Goal: Information Seeking & Learning: Learn about a topic

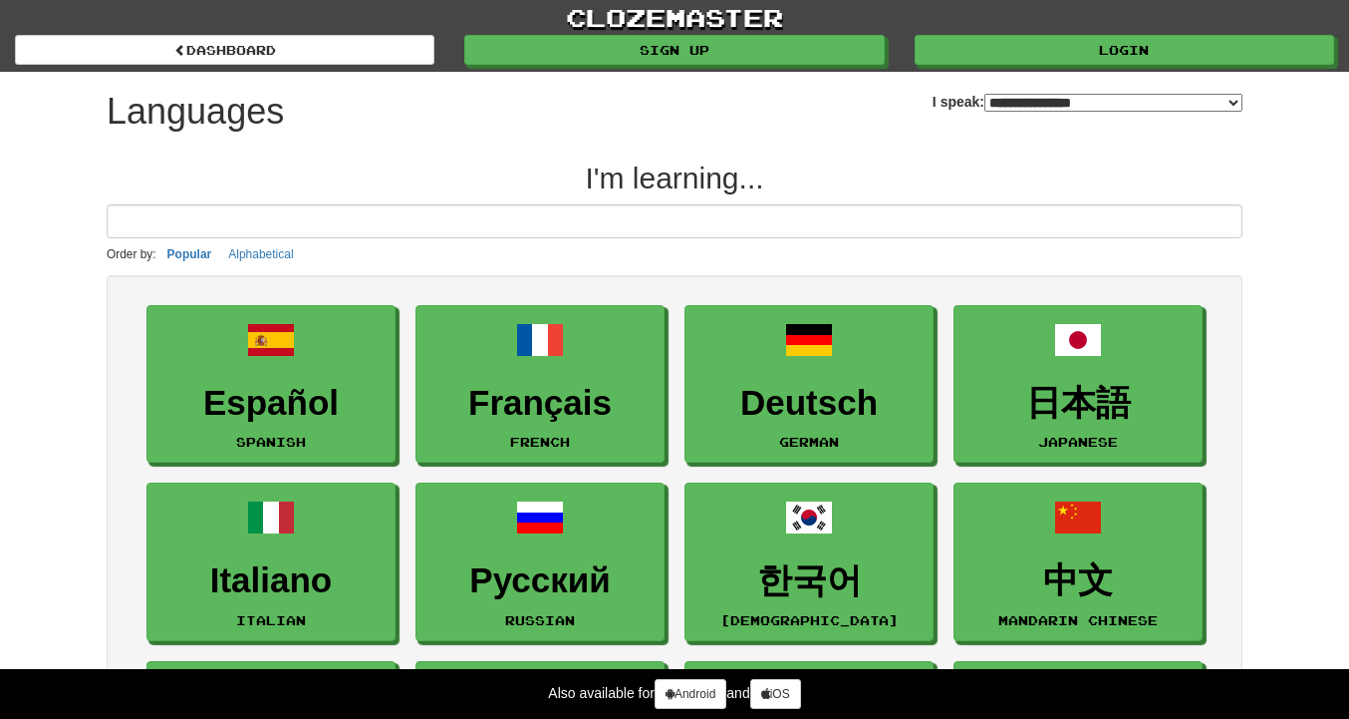
select select "*******"
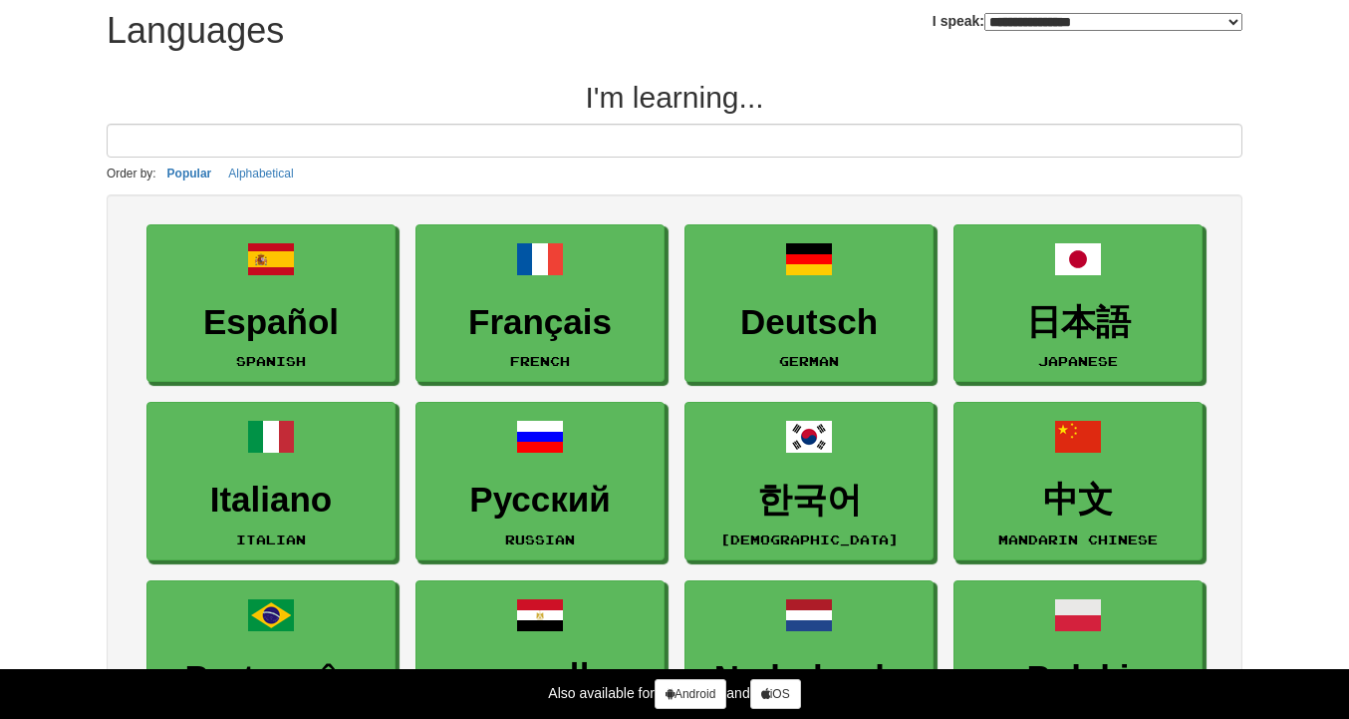
scroll to position [57, 0]
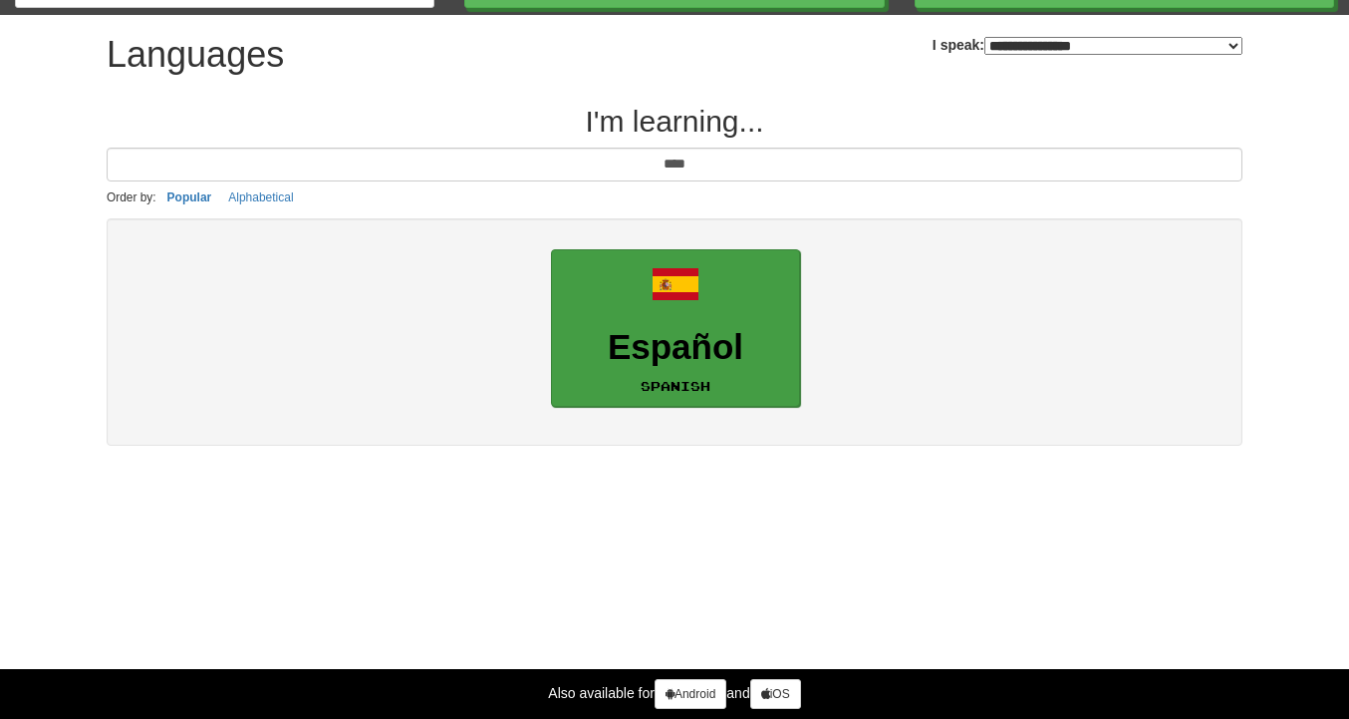
type input "****"
click at [722, 340] on h3 "Español" at bounding box center [675, 347] width 227 height 39
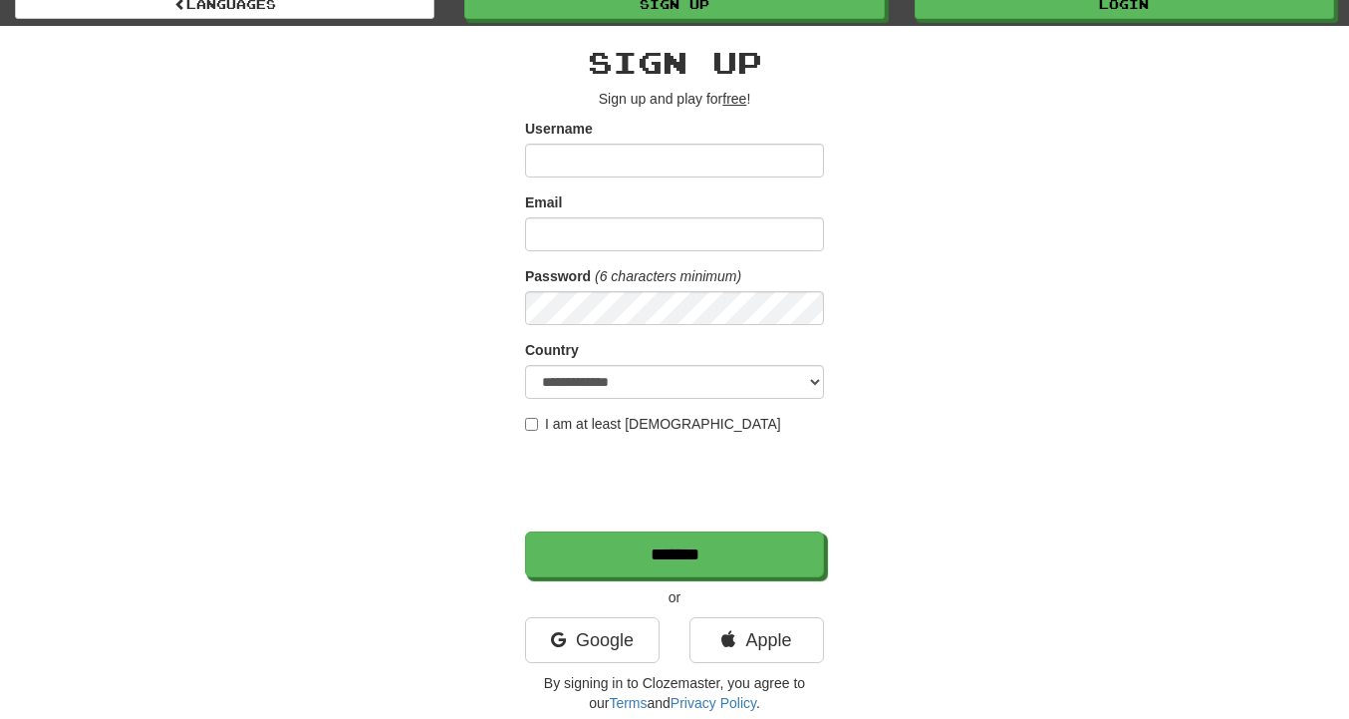
scroll to position [51, 0]
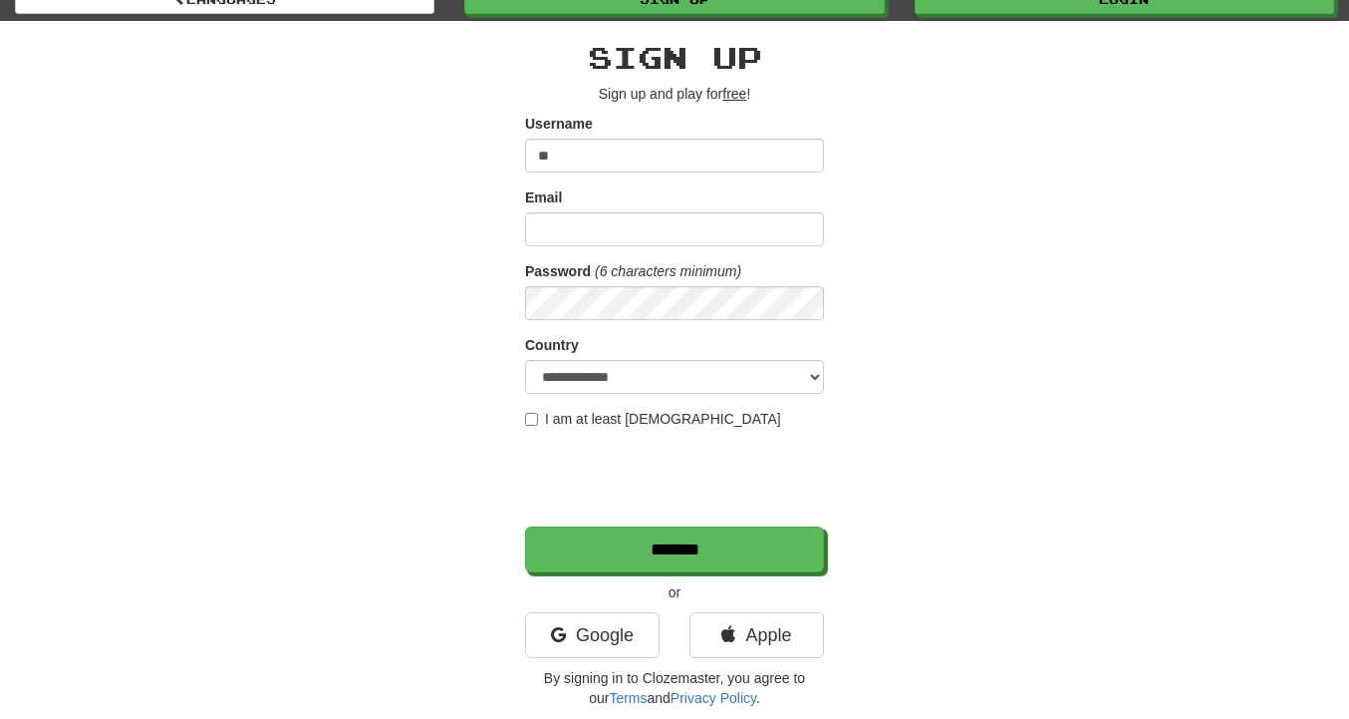
type input "*"
type input "********"
type input "**********"
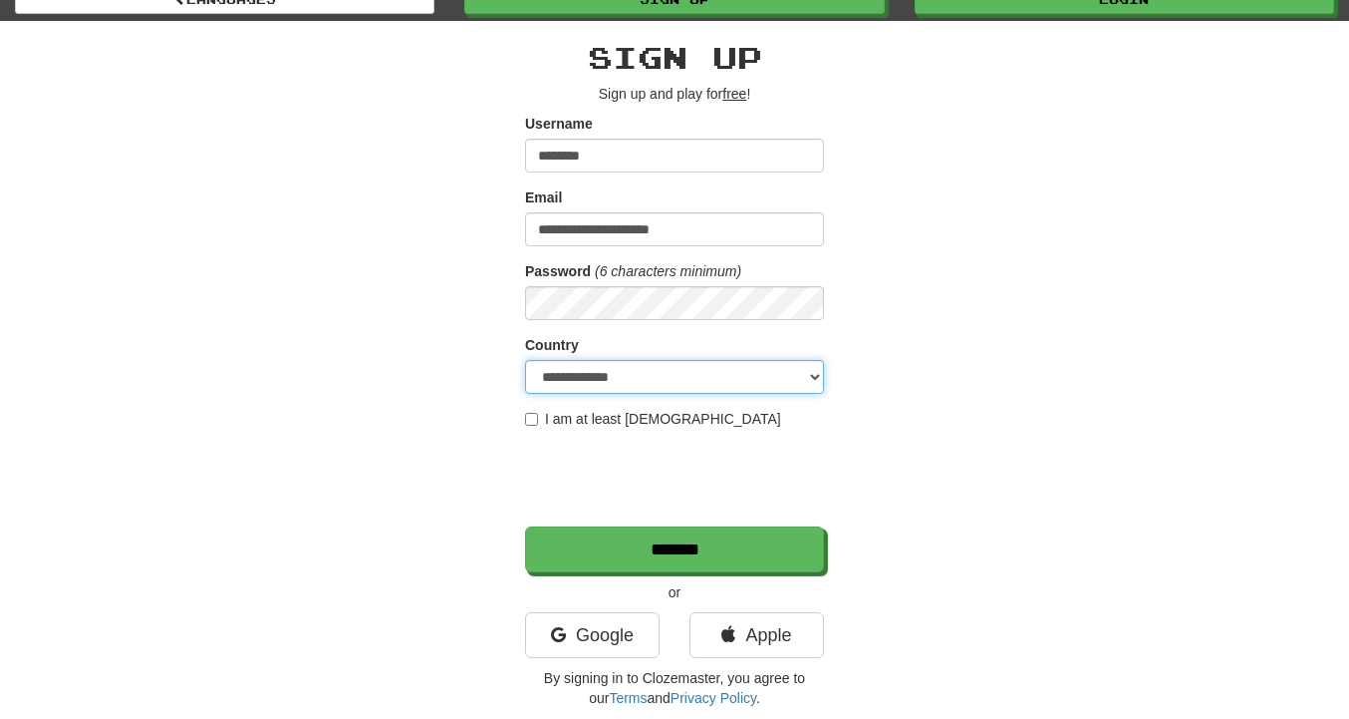
click at [635, 388] on select "**********" at bounding box center [674, 377] width 299 height 34
select select "**"
click at [525, 360] on select "**********" at bounding box center [674, 377] width 299 height 34
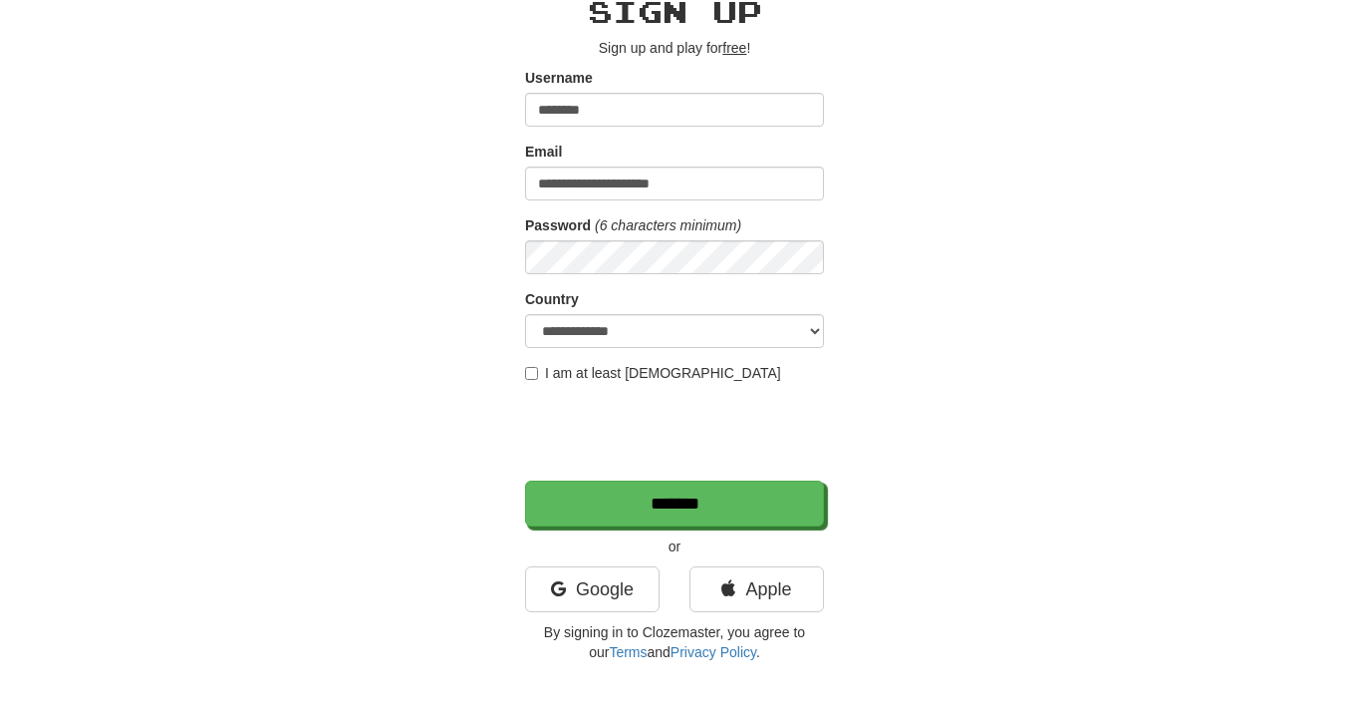
scroll to position [130, 0]
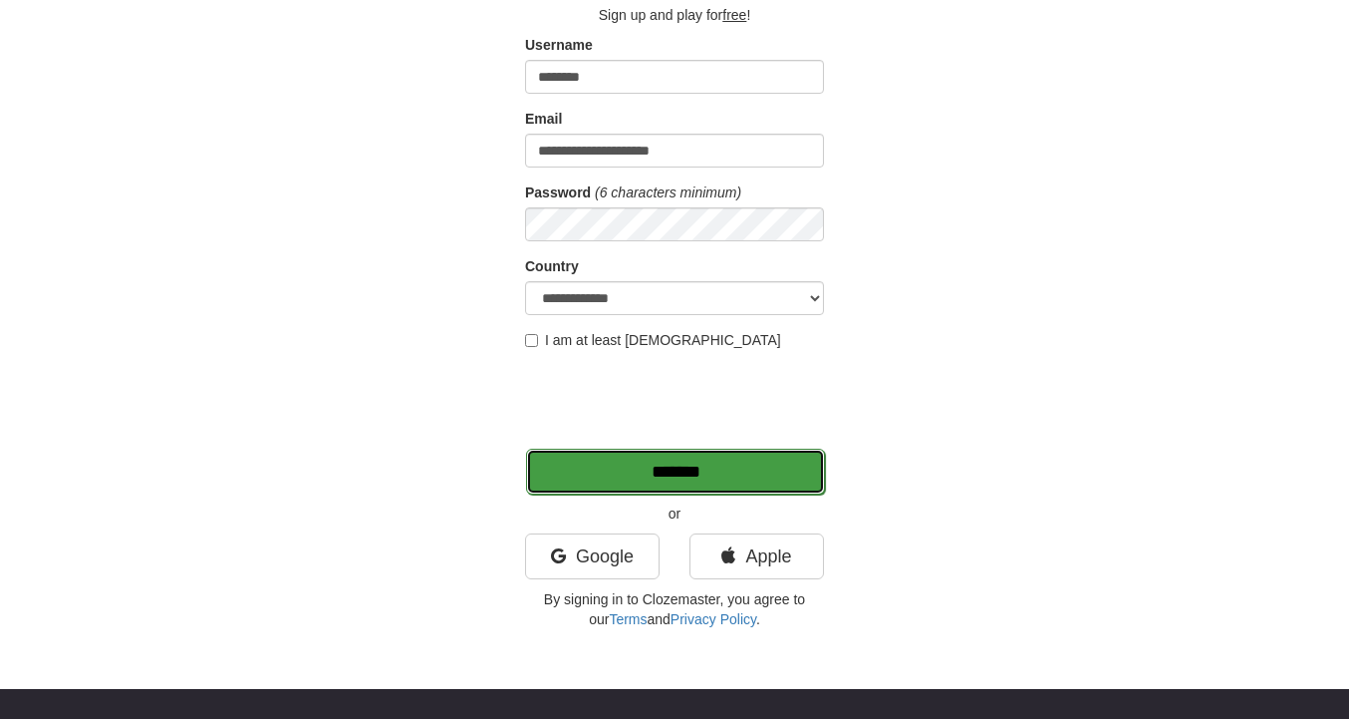
click at [589, 480] on input "*******" at bounding box center [675, 471] width 299 height 46
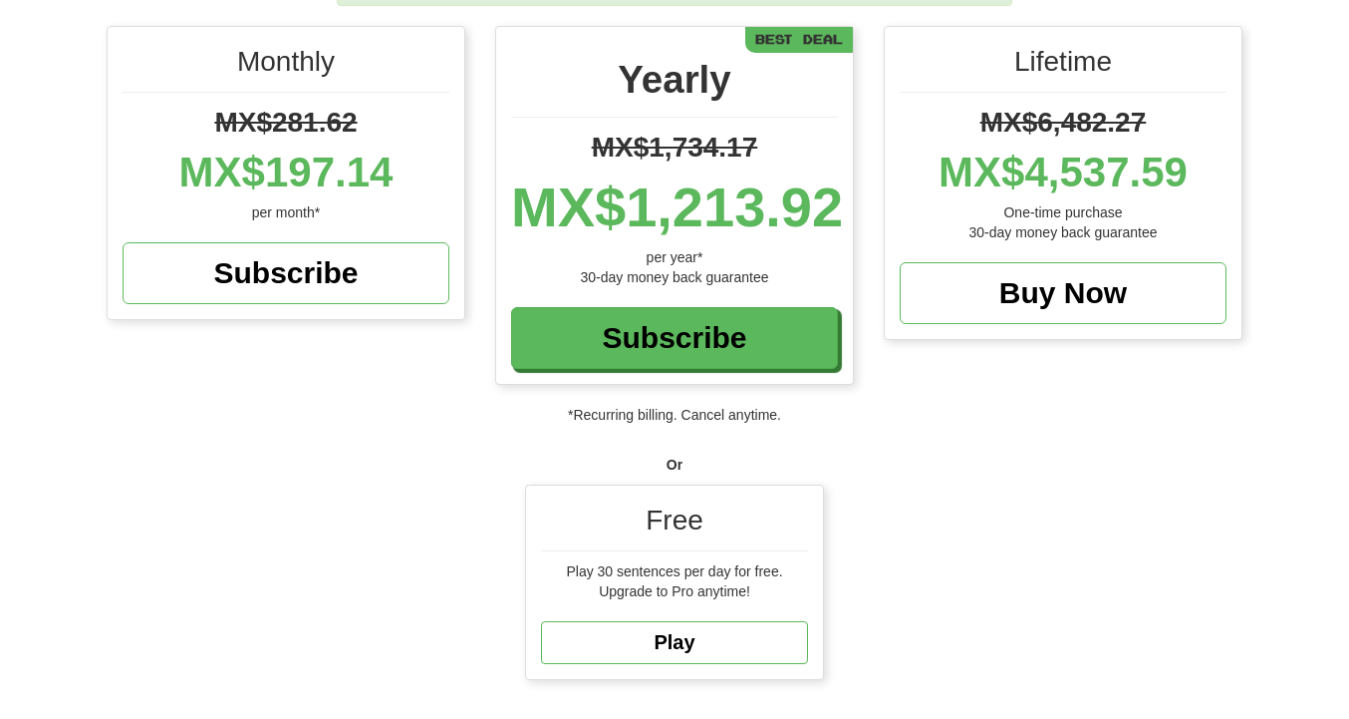
scroll to position [267, 0]
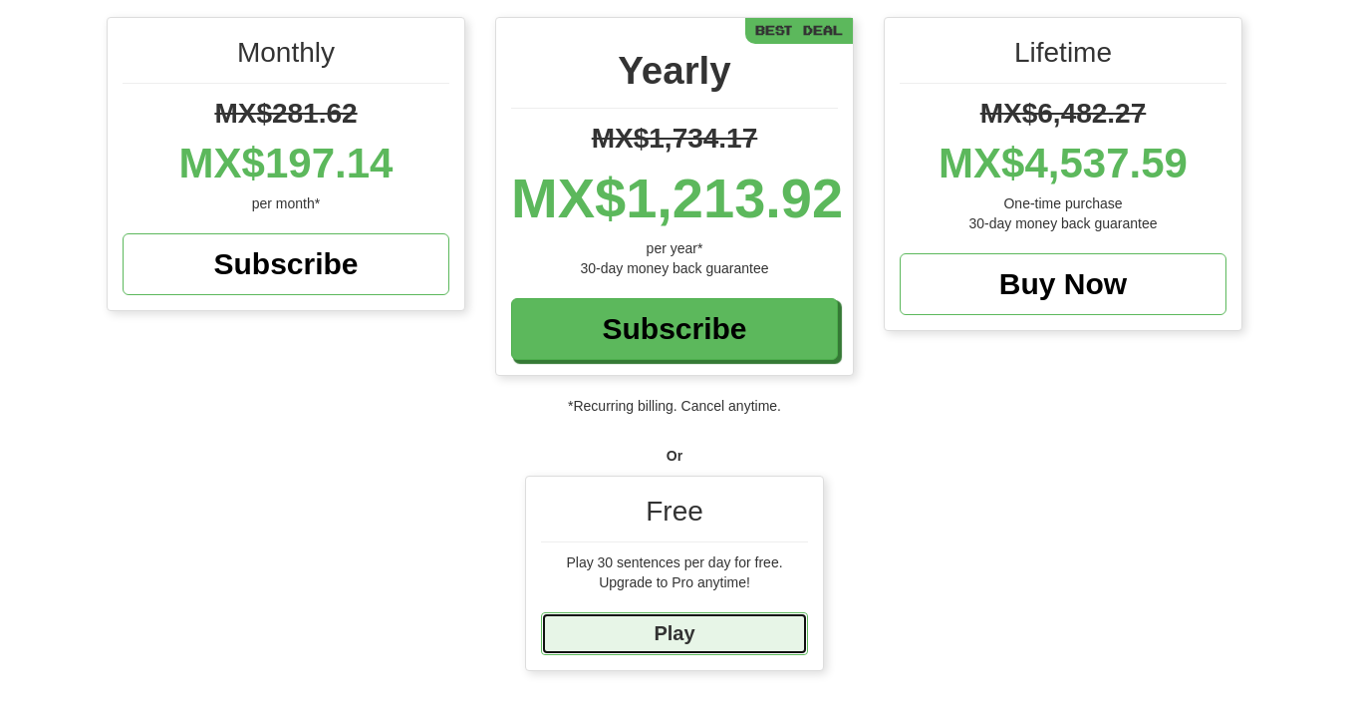
click at [617, 636] on link "Play" at bounding box center [674, 633] width 267 height 43
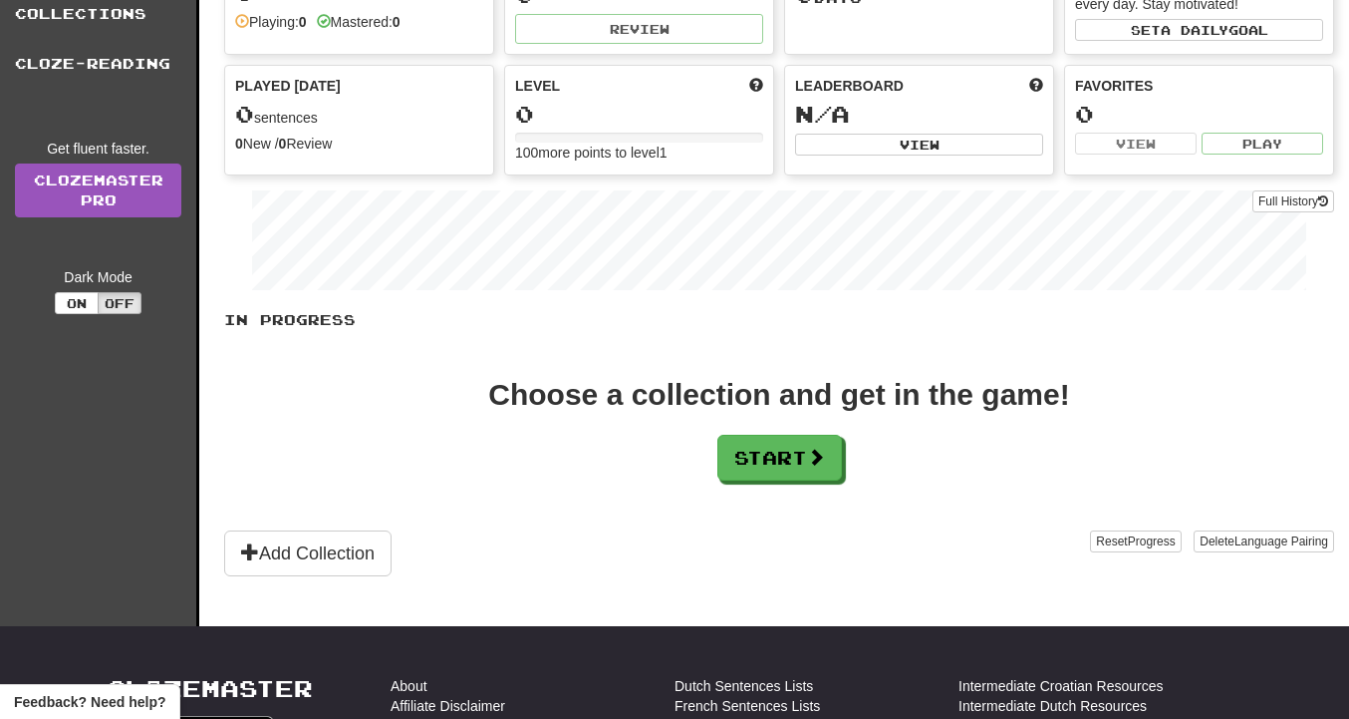
scroll to position [185, 0]
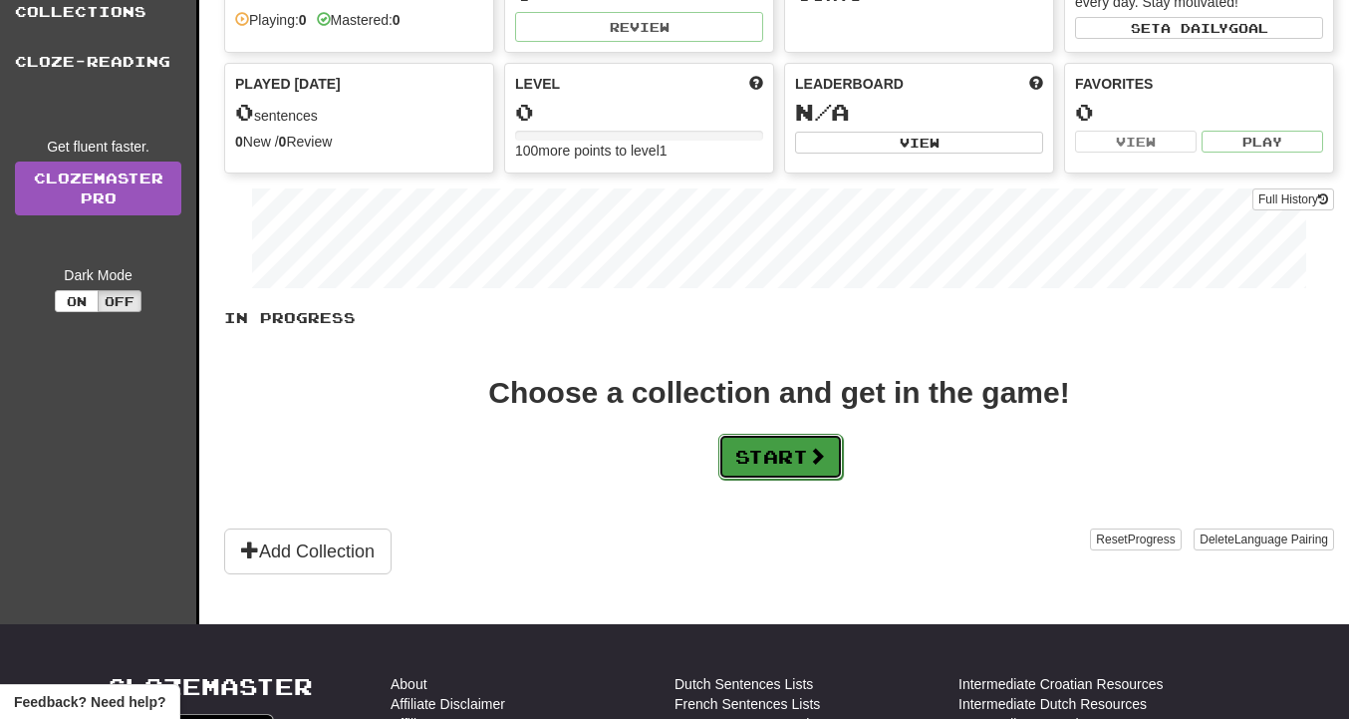
click at [811, 466] on button "Start" at bounding box center [781, 457] width 125 height 46
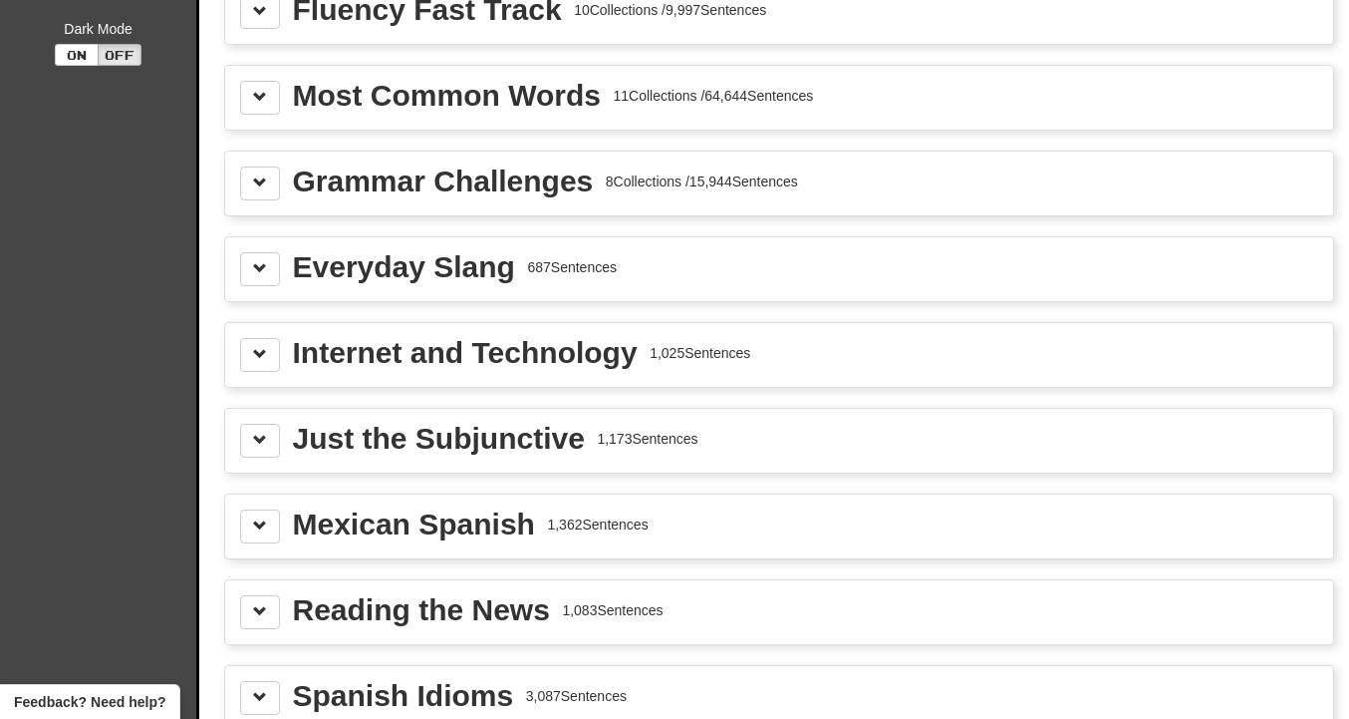
scroll to position [435, 0]
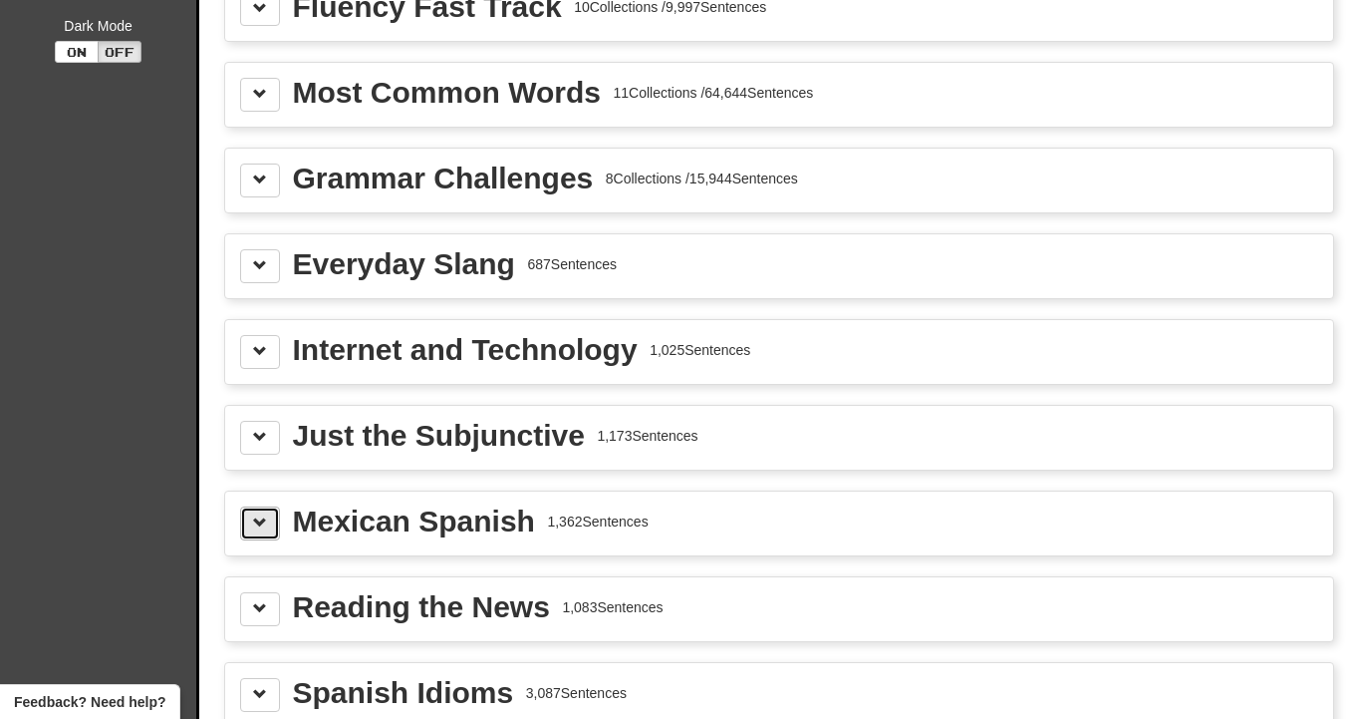
click at [253, 532] on button at bounding box center [260, 523] width 40 height 34
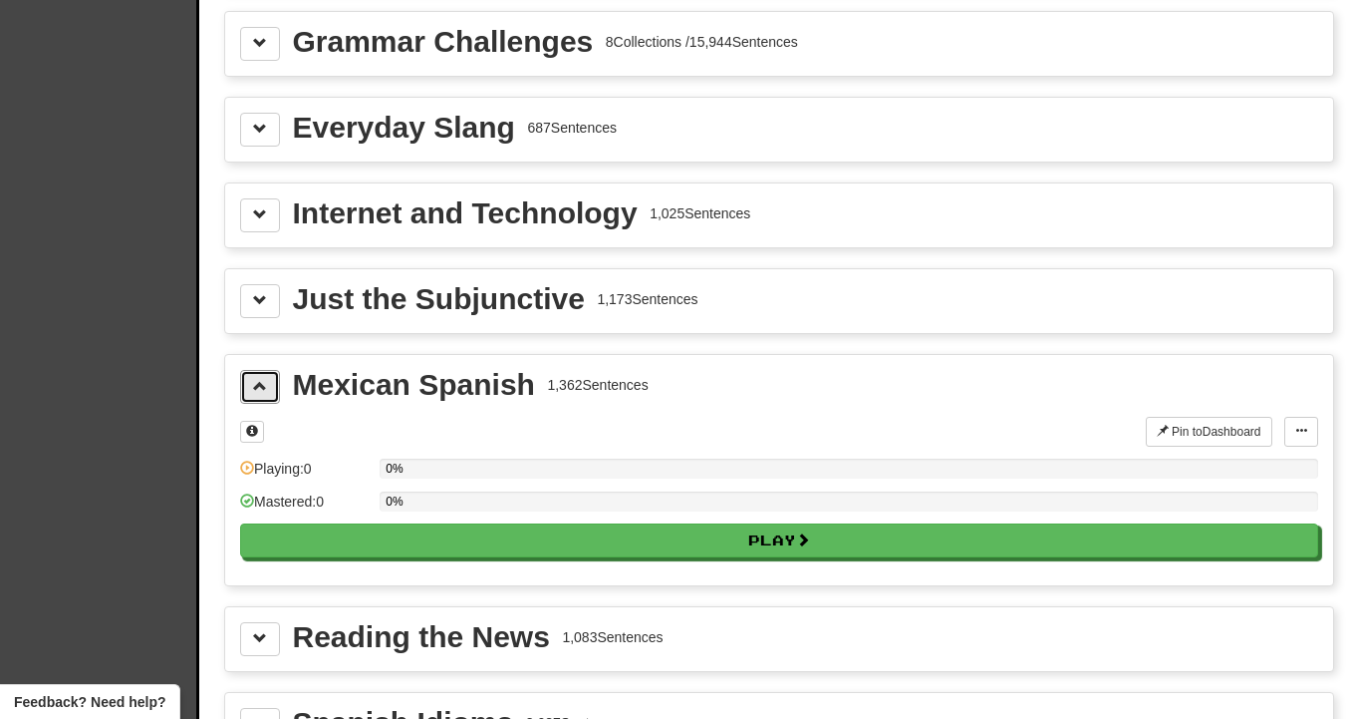
scroll to position [582, 0]
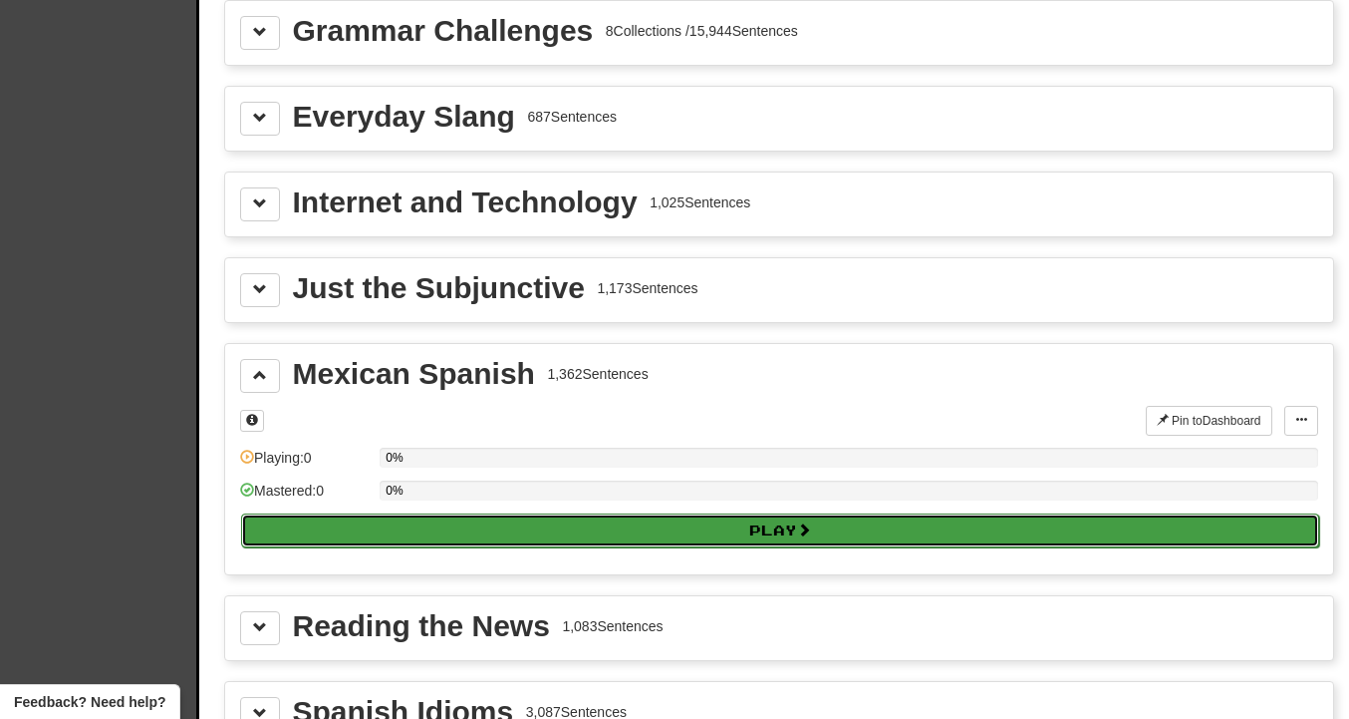
click at [392, 540] on button "Play" at bounding box center [780, 530] width 1078 height 34
select select "**"
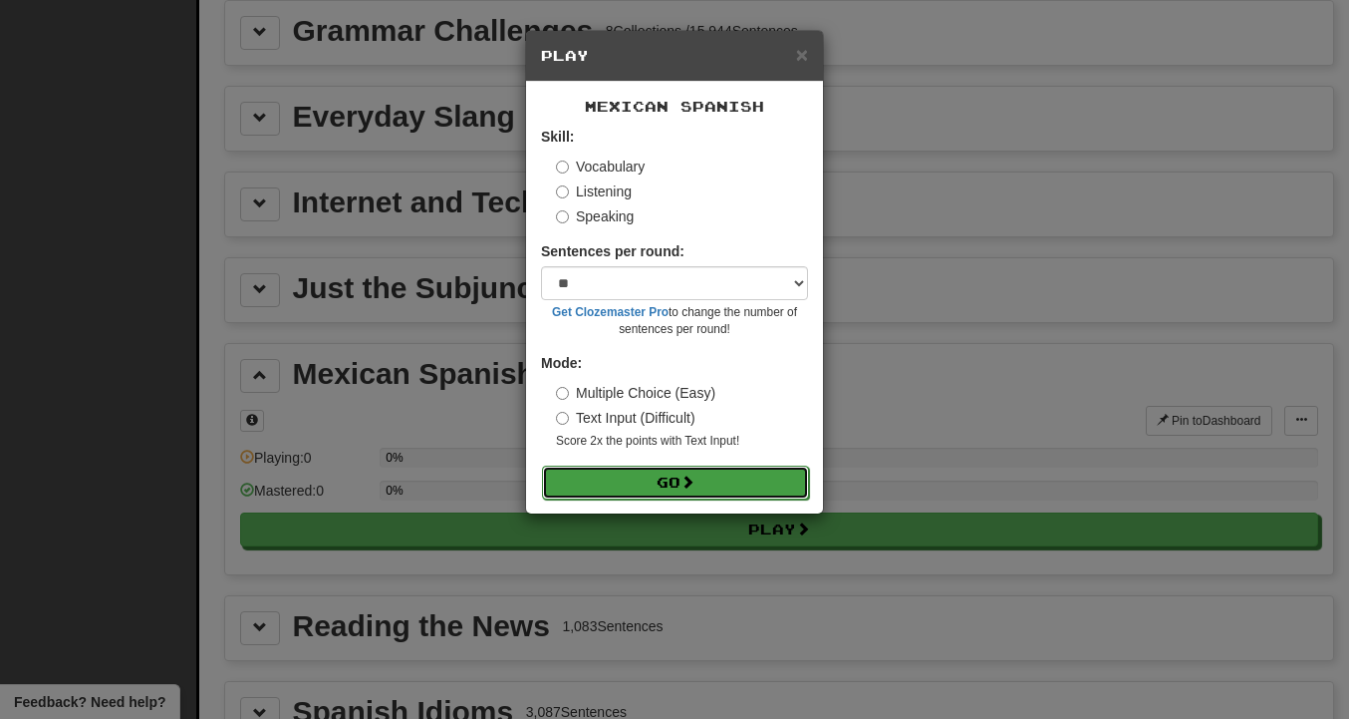
click at [598, 478] on button "Go" at bounding box center [675, 482] width 267 height 34
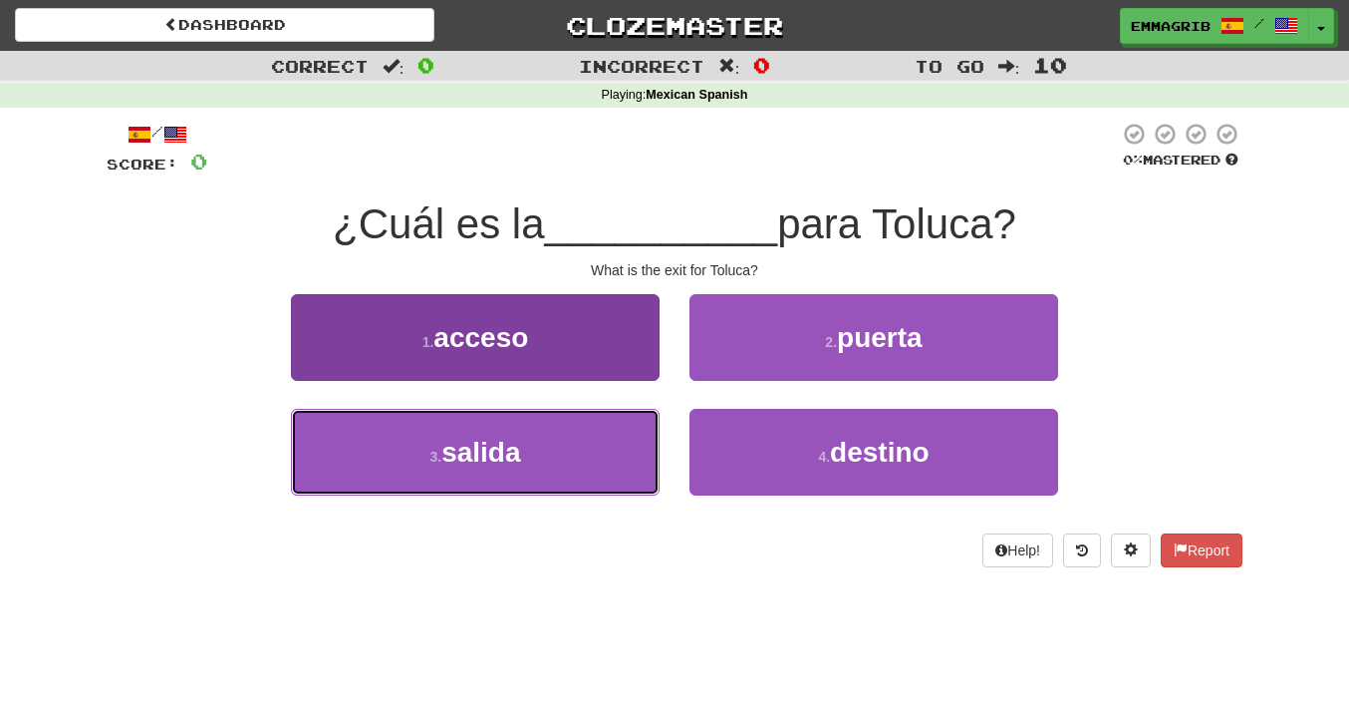
click at [529, 454] on button "3 . salida" at bounding box center [475, 452] width 369 height 87
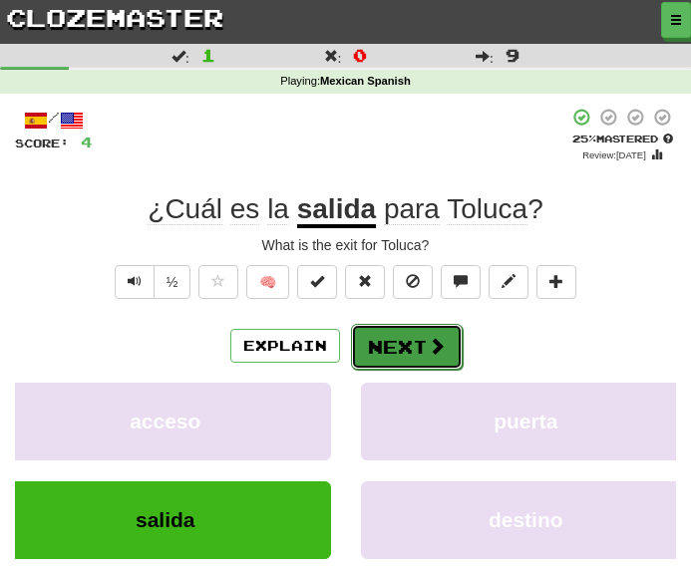
click at [433, 346] on span at bounding box center [437, 346] width 18 height 18
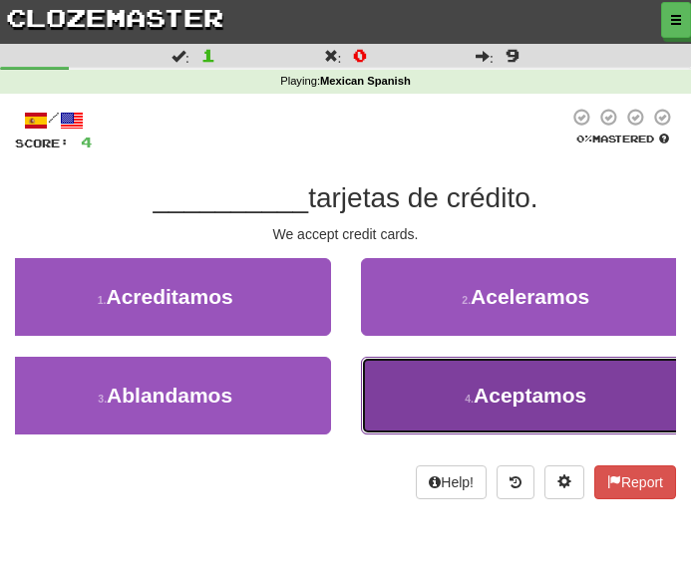
click at [422, 388] on button "4 . Aceptamos" at bounding box center [526, 396] width 331 height 78
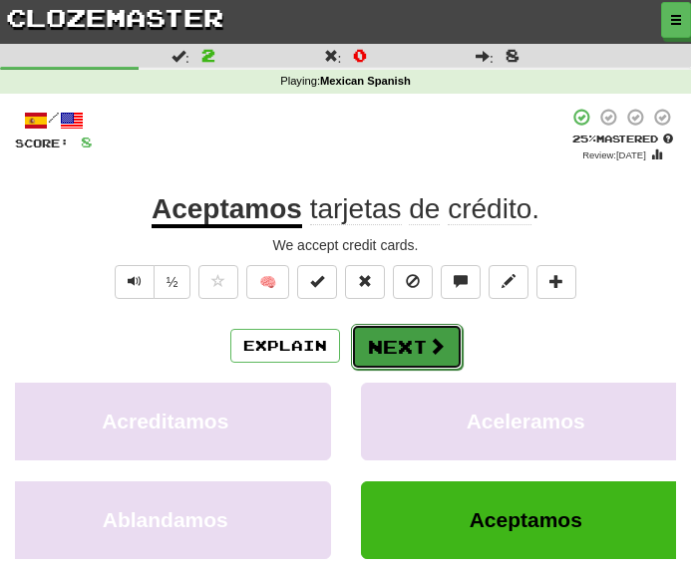
click at [386, 341] on button "Next" at bounding box center [407, 347] width 112 height 46
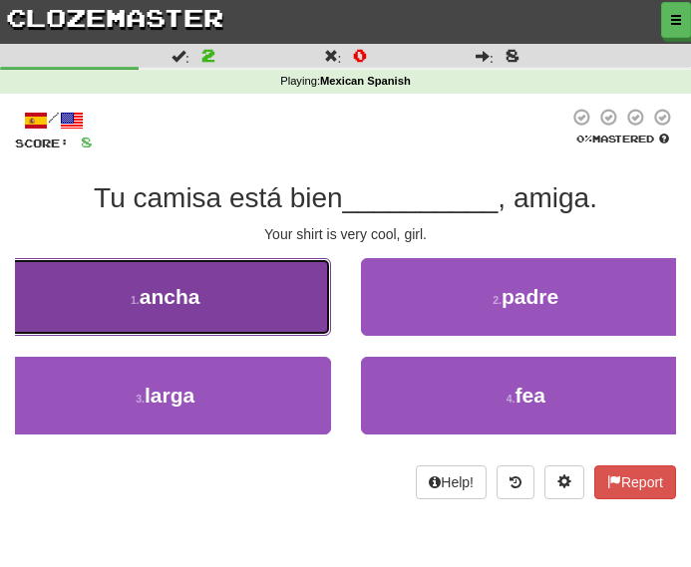
click at [287, 285] on button "1 . ancha" at bounding box center [165, 297] width 331 height 78
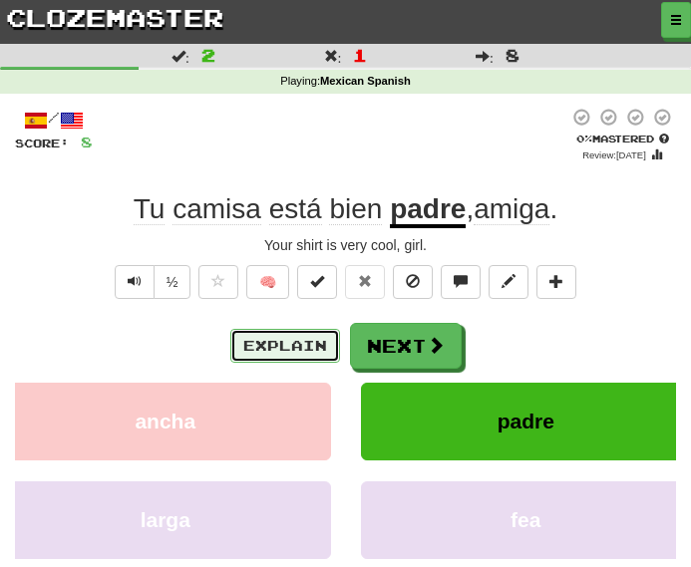
click at [310, 357] on button "Explain" at bounding box center [285, 346] width 110 height 34
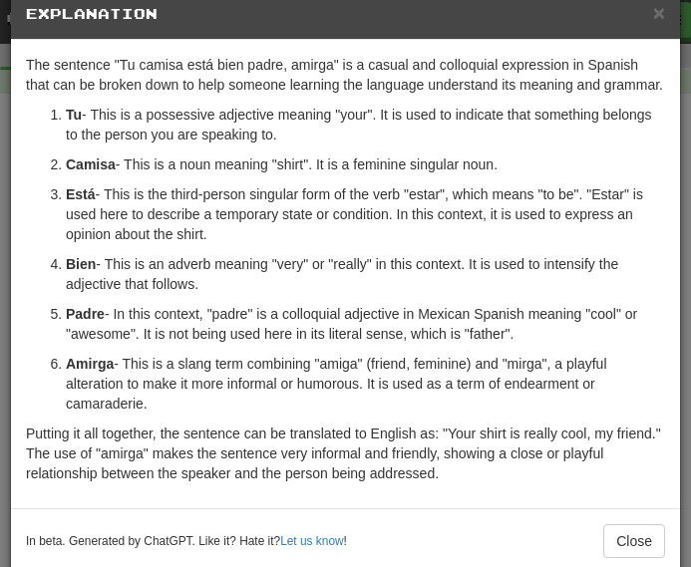
scroll to position [59, 0]
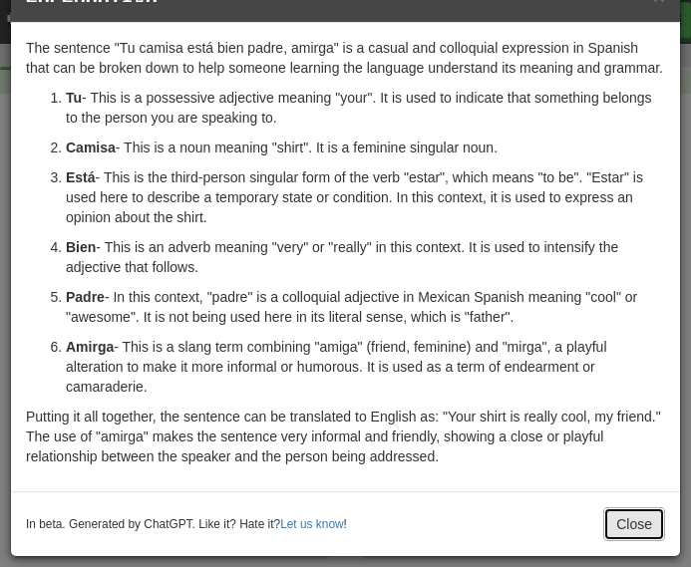
click at [647, 526] on button "Close" at bounding box center [634, 524] width 62 height 34
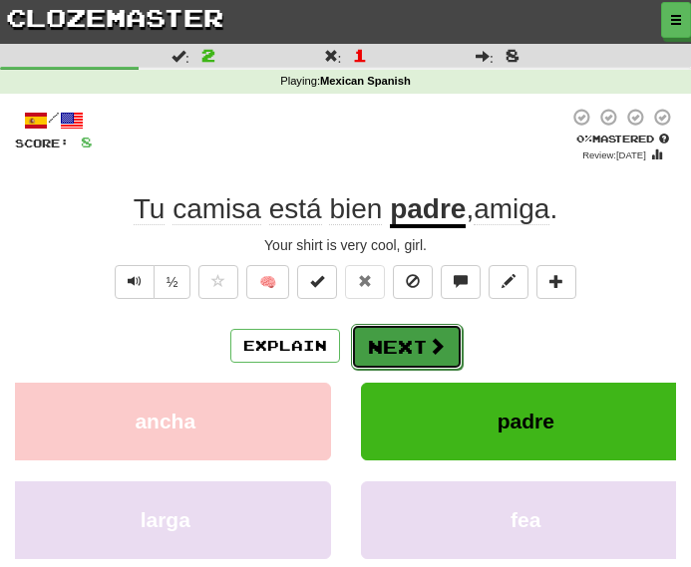
click at [432, 332] on button "Next" at bounding box center [407, 347] width 112 height 46
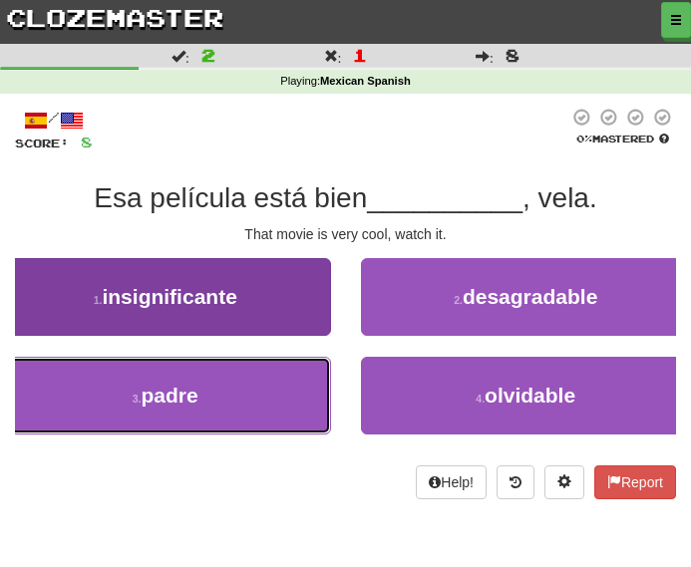
click at [246, 399] on button "3 . padre" at bounding box center [165, 396] width 331 height 78
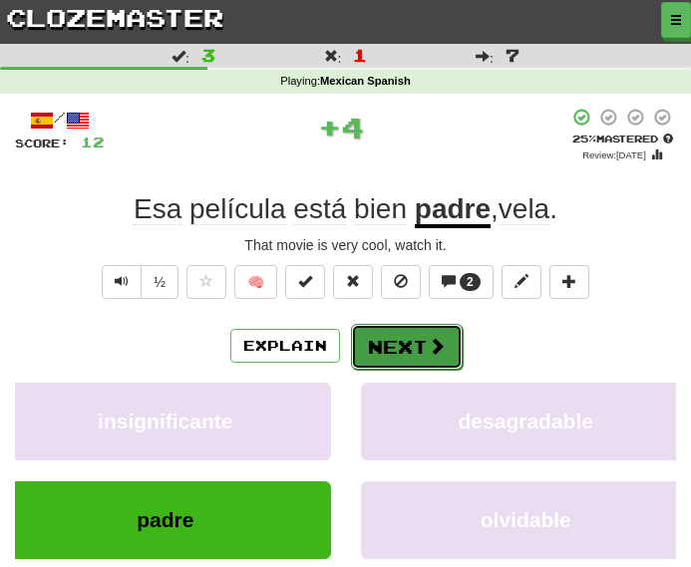
click at [409, 364] on button "Next" at bounding box center [407, 347] width 112 height 46
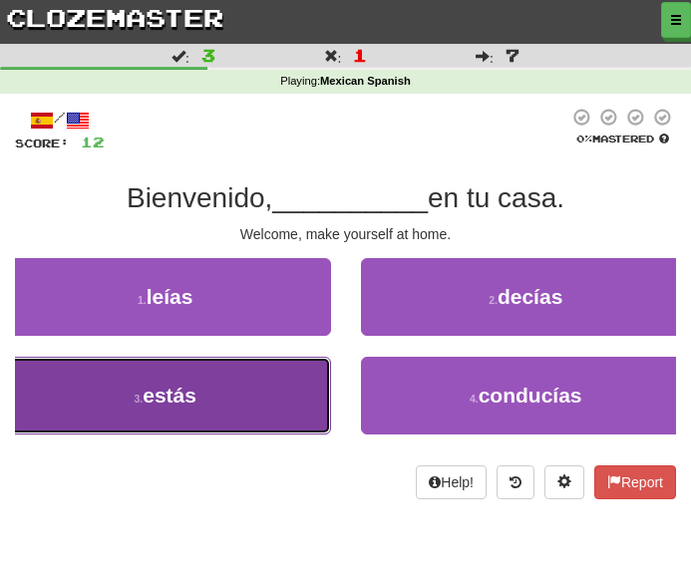
click at [239, 397] on button "3 . estás" at bounding box center [165, 396] width 331 height 78
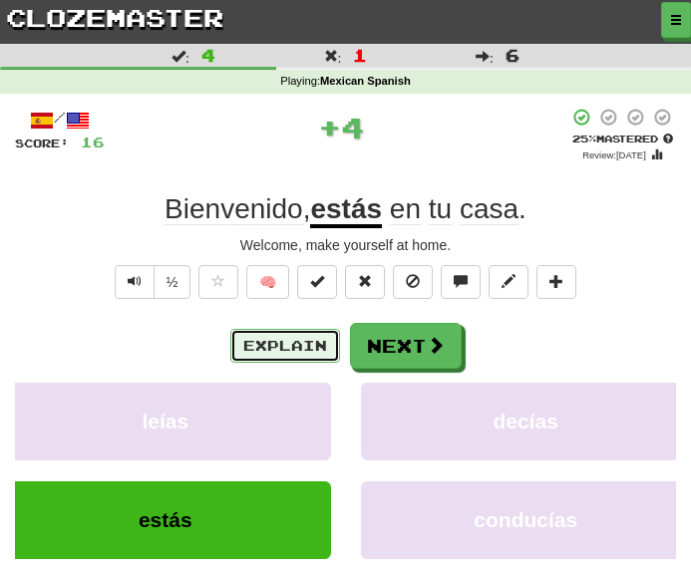
click at [305, 336] on button "Explain" at bounding box center [285, 346] width 110 height 34
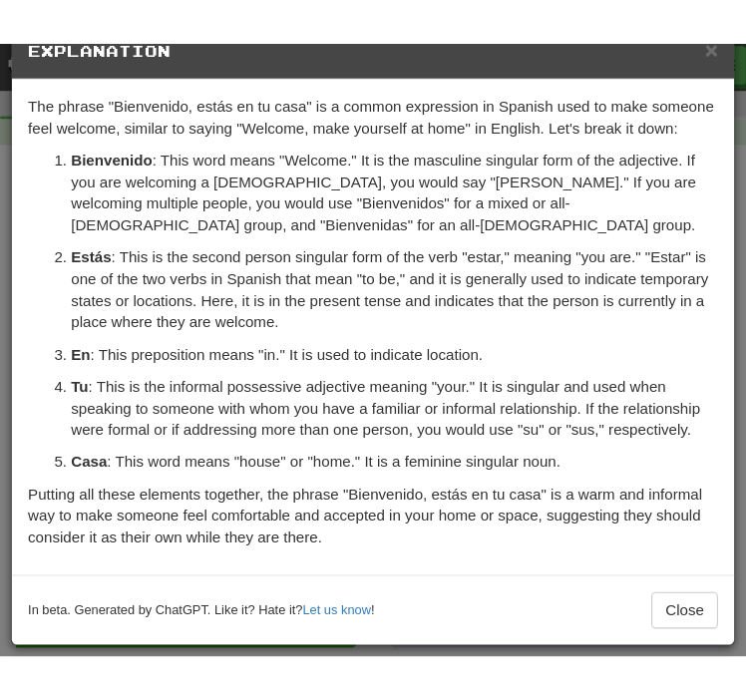
scroll to position [37, 0]
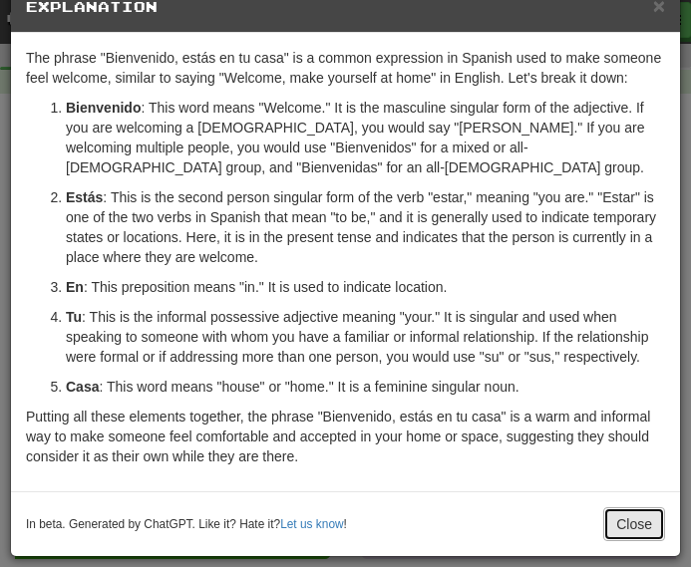
click at [634, 524] on button "Close" at bounding box center [634, 524] width 62 height 34
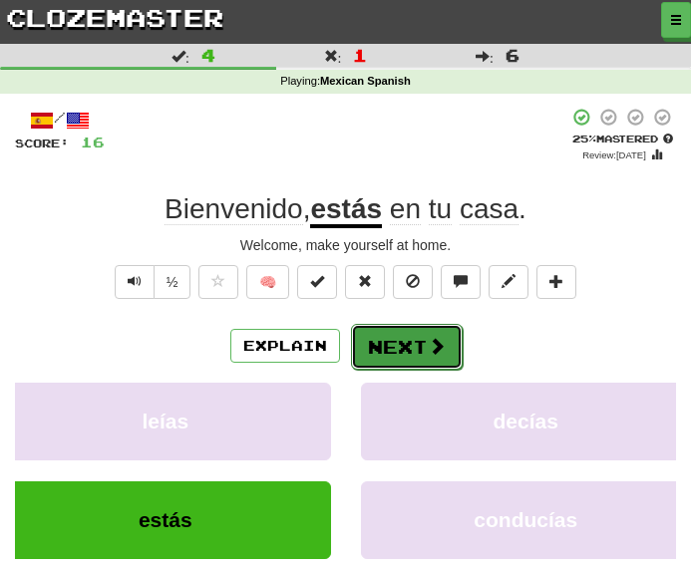
click at [403, 353] on button "Next" at bounding box center [407, 347] width 112 height 46
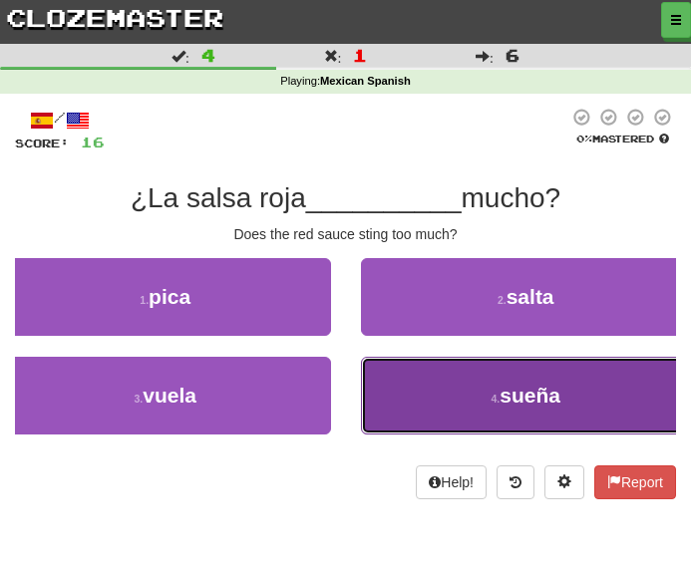
click at [418, 425] on button "4 . sueña" at bounding box center [526, 396] width 331 height 78
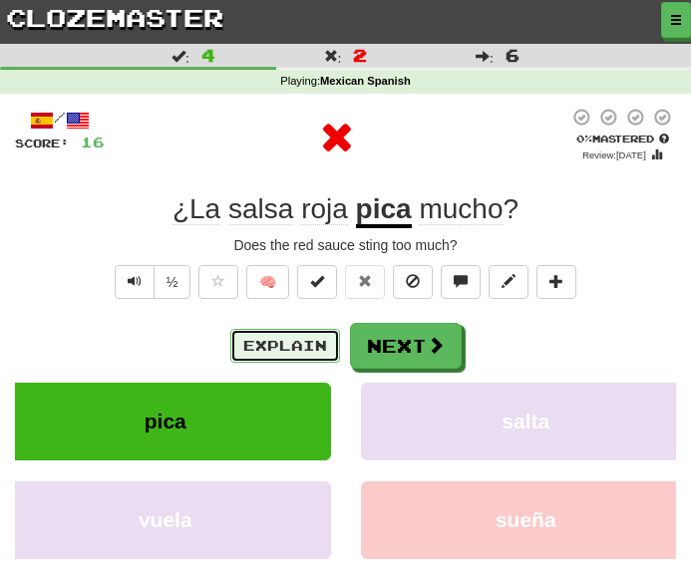
click at [271, 359] on button "Explain" at bounding box center [285, 346] width 110 height 34
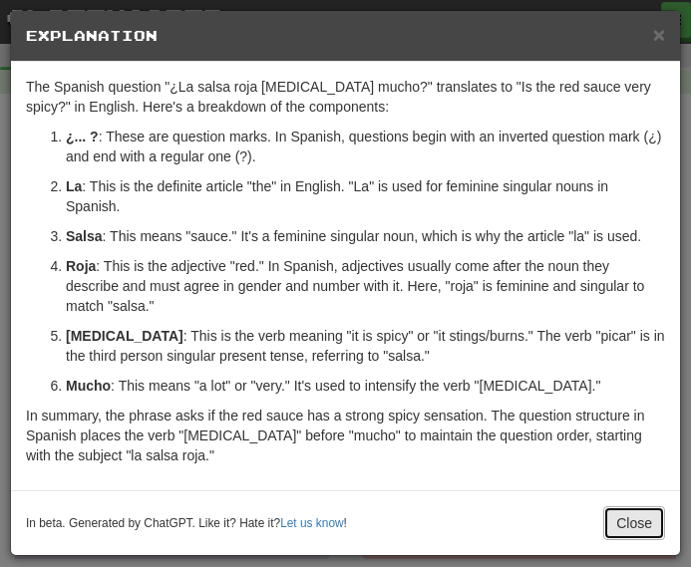
click at [635, 510] on button "Close" at bounding box center [634, 523] width 62 height 34
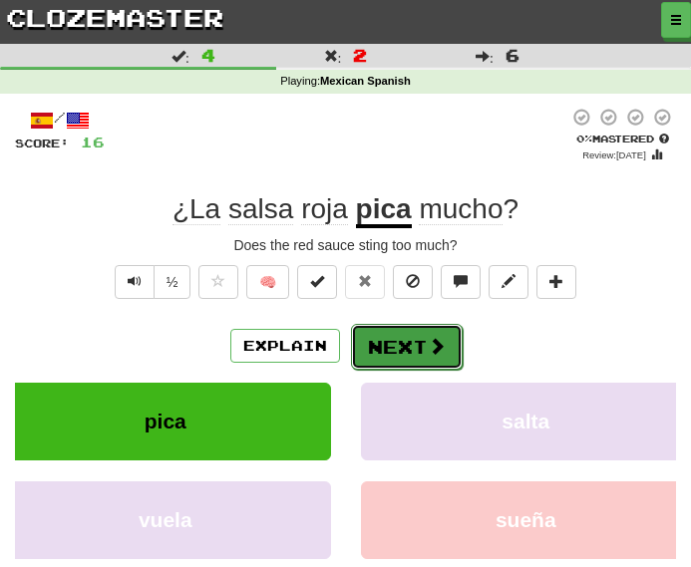
click at [372, 359] on button "Next" at bounding box center [407, 347] width 112 height 46
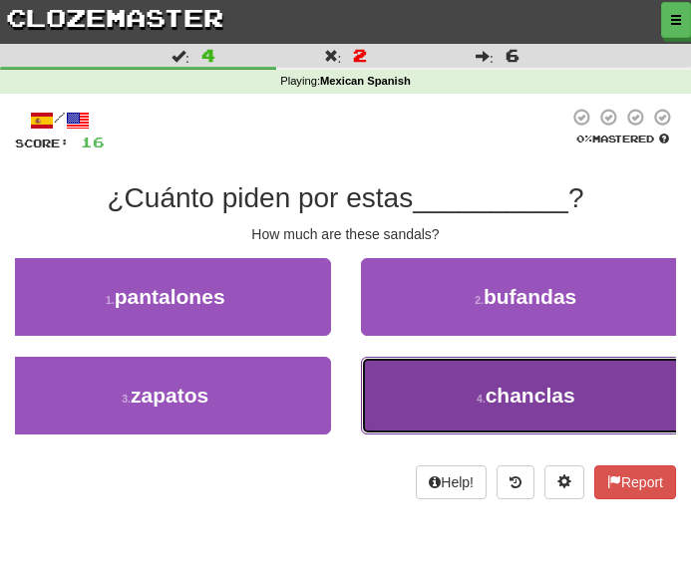
click at [428, 394] on button "4 . chanclas" at bounding box center [526, 396] width 331 height 78
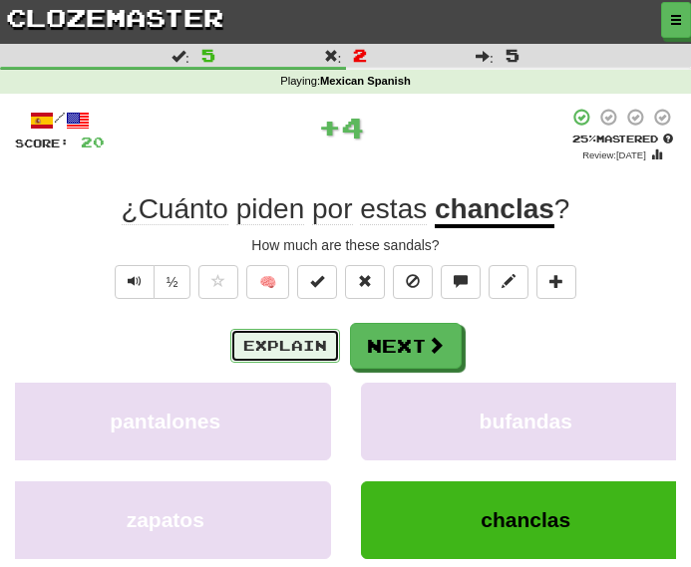
click at [264, 358] on button "Explain" at bounding box center [285, 346] width 110 height 34
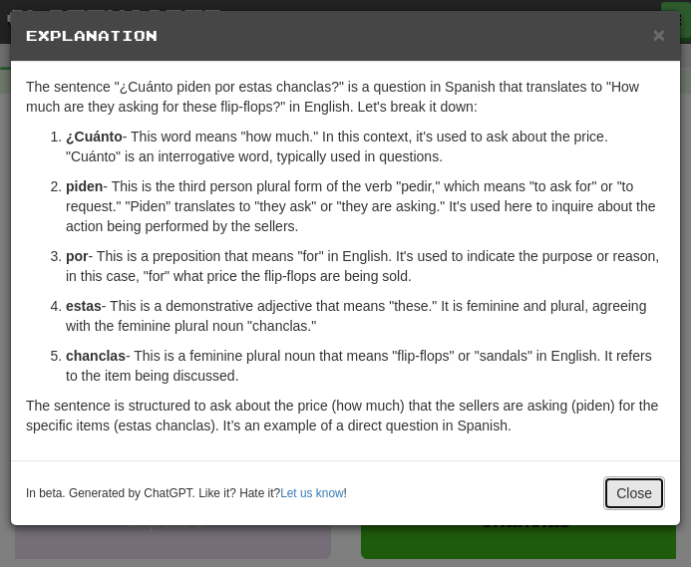
click at [632, 487] on button "Close" at bounding box center [634, 493] width 62 height 34
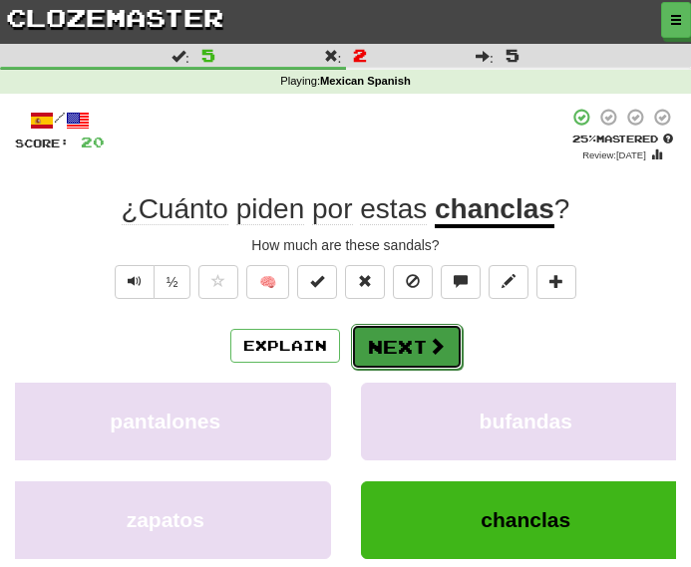
click at [431, 338] on span at bounding box center [437, 346] width 18 height 18
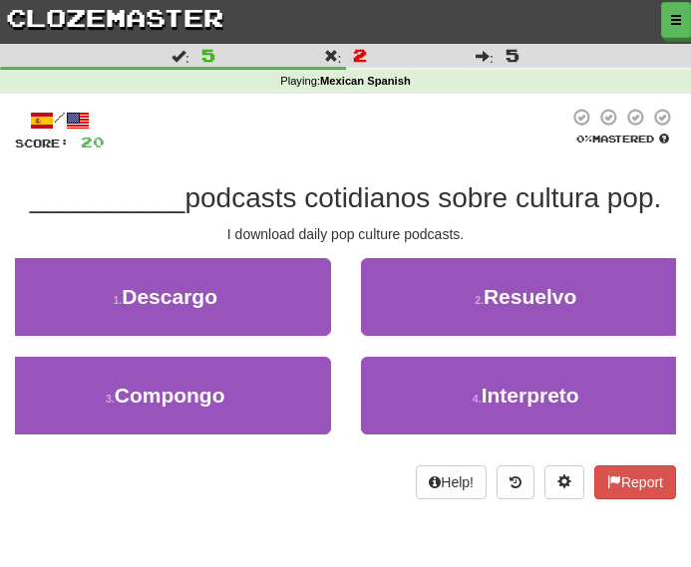
drag, startPoint x: 63, startPoint y: 477, endPoint x: 289, endPoint y: 469, distance: 226.4
click at [298, 477] on div "Help! Report" at bounding box center [345, 482] width 661 height 34
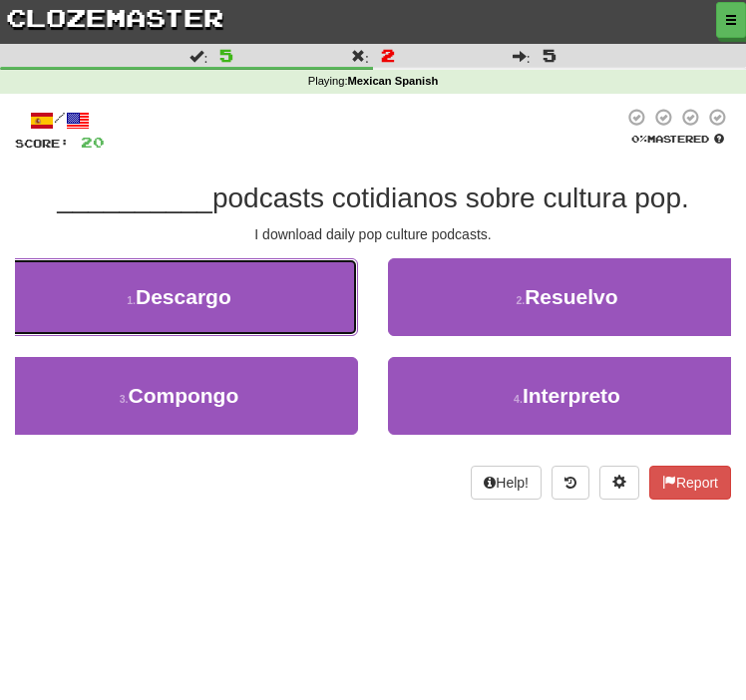
click at [283, 310] on button "1 . Descargo" at bounding box center [179, 297] width 358 height 78
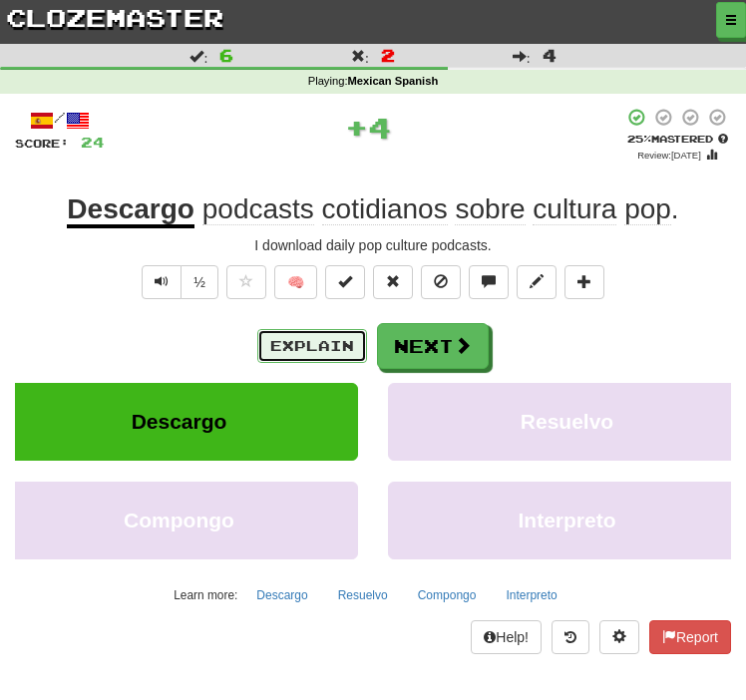
click at [312, 353] on button "Explain" at bounding box center [312, 346] width 110 height 34
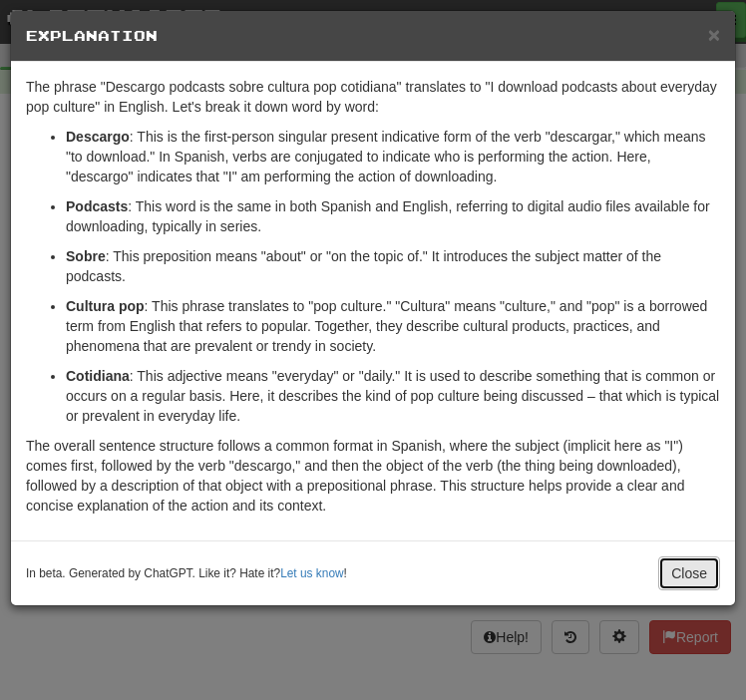
click at [676, 583] on button "Close" at bounding box center [689, 573] width 62 height 34
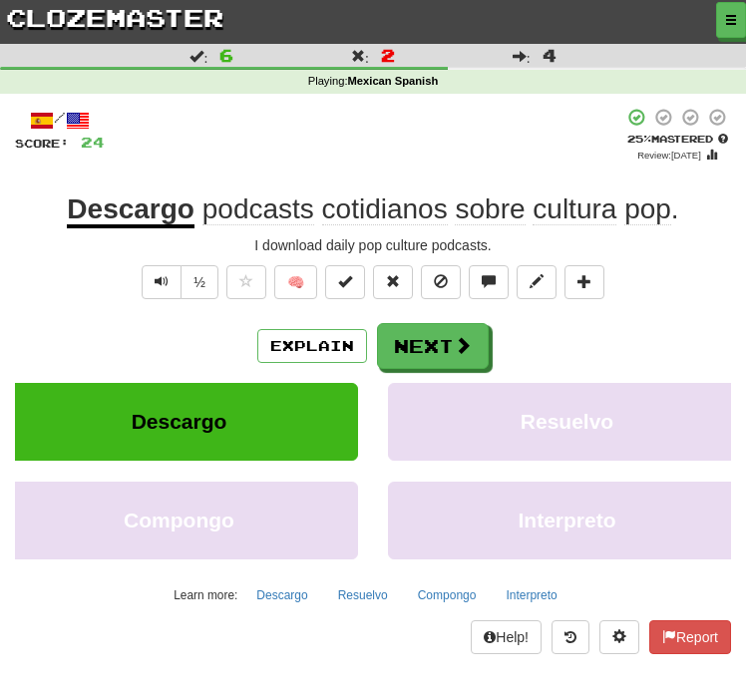
click at [394, 221] on span "cotidianos" at bounding box center [385, 209] width 126 height 32
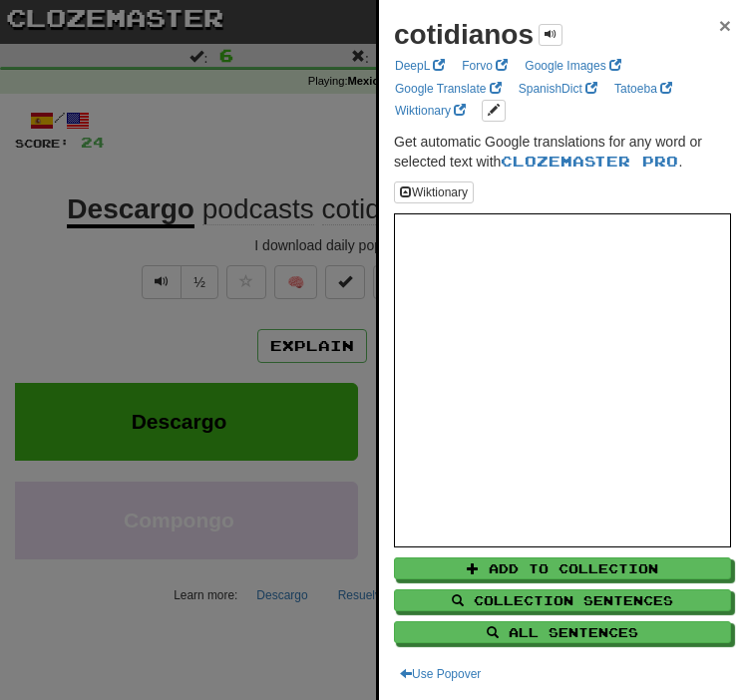
click at [728, 20] on span "×" at bounding box center [725, 25] width 12 height 23
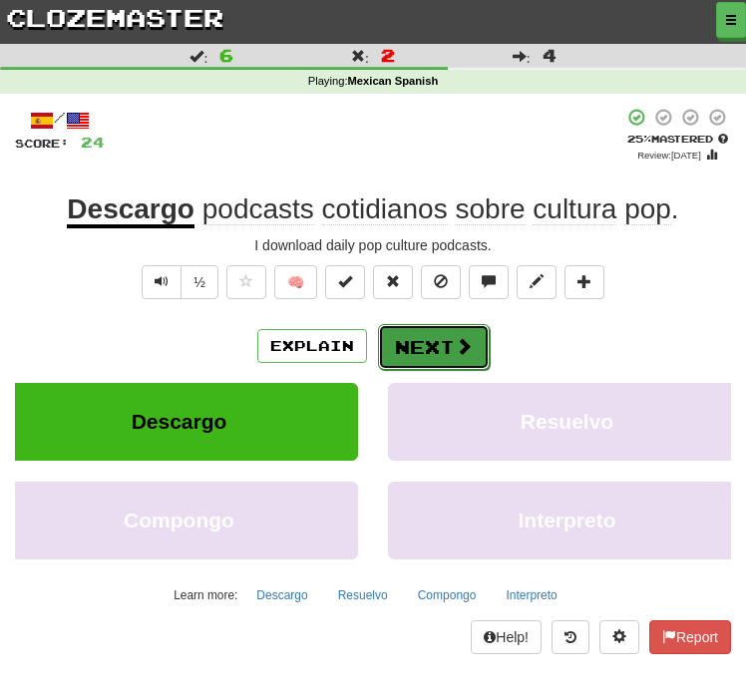
click at [457, 332] on button "Next" at bounding box center [434, 347] width 112 height 46
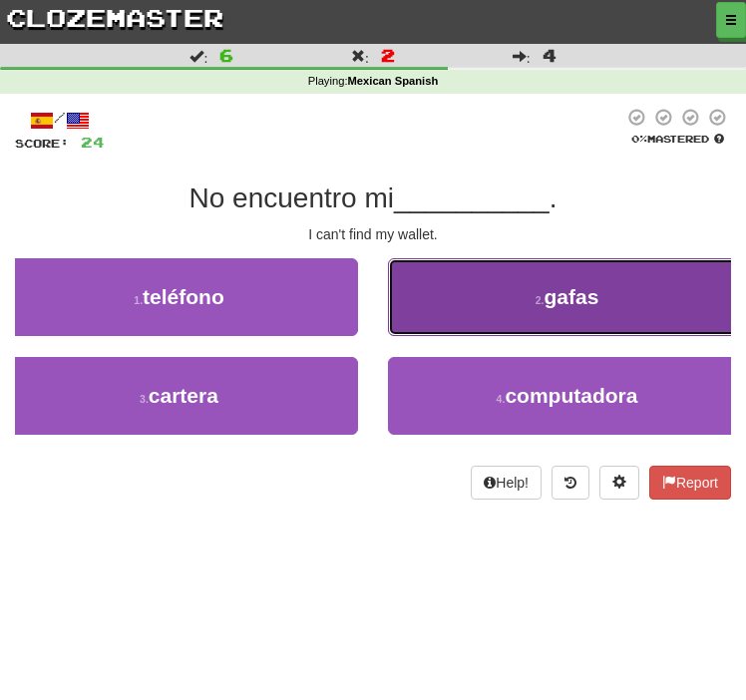
click at [481, 309] on button "2 . gafas" at bounding box center [567, 297] width 358 height 78
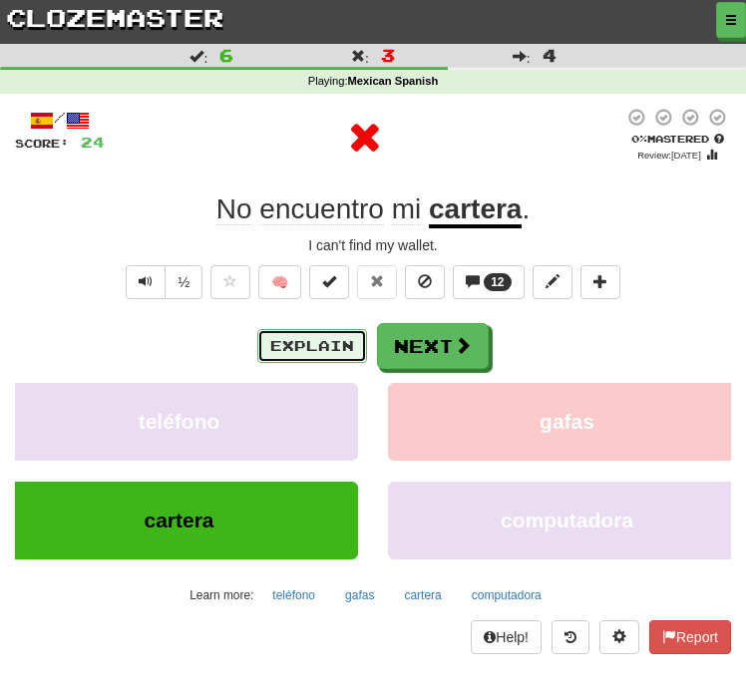
click at [334, 338] on button "Explain" at bounding box center [312, 346] width 110 height 34
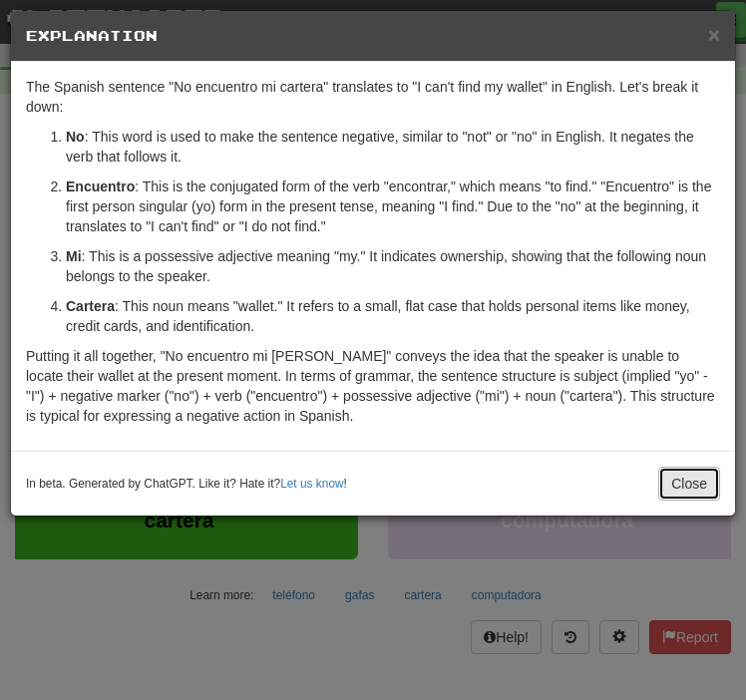
click at [684, 477] on button "Close" at bounding box center [689, 483] width 62 height 34
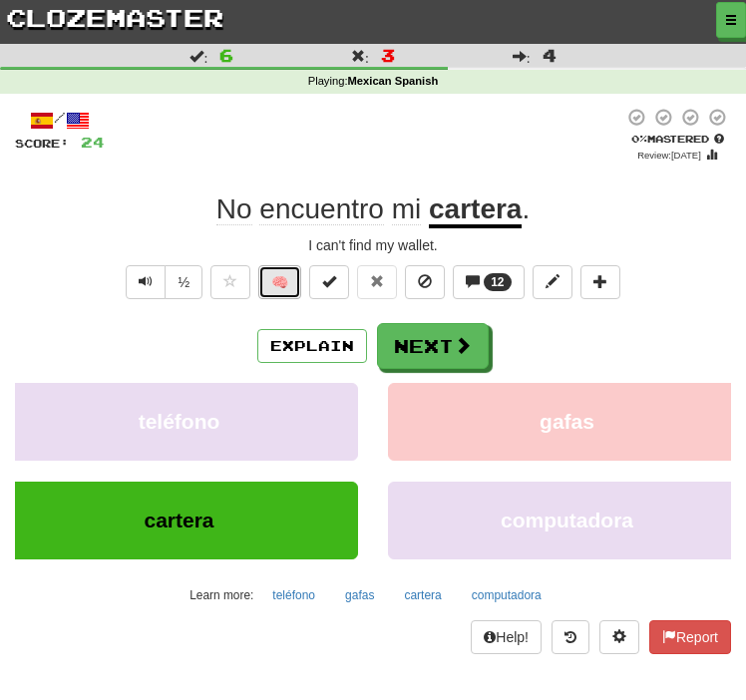
click at [284, 283] on button "🧠" at bounding box center [279, 282] width 43 height 34
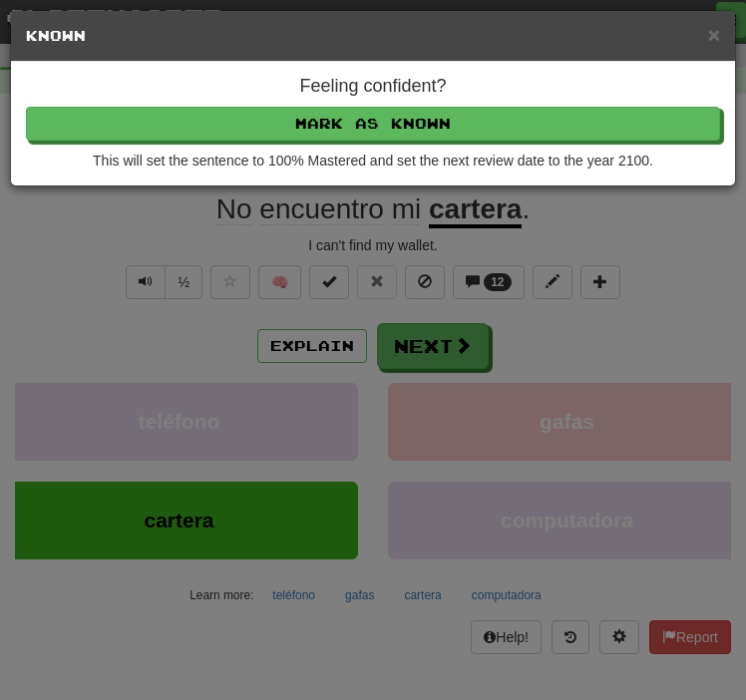
click at [720, 31] on div "× Known" at bounding box center [373, 36] width 724 height 51
click at [712, 34] on span "×" at bounding box center [714, 34] width 12 height 23
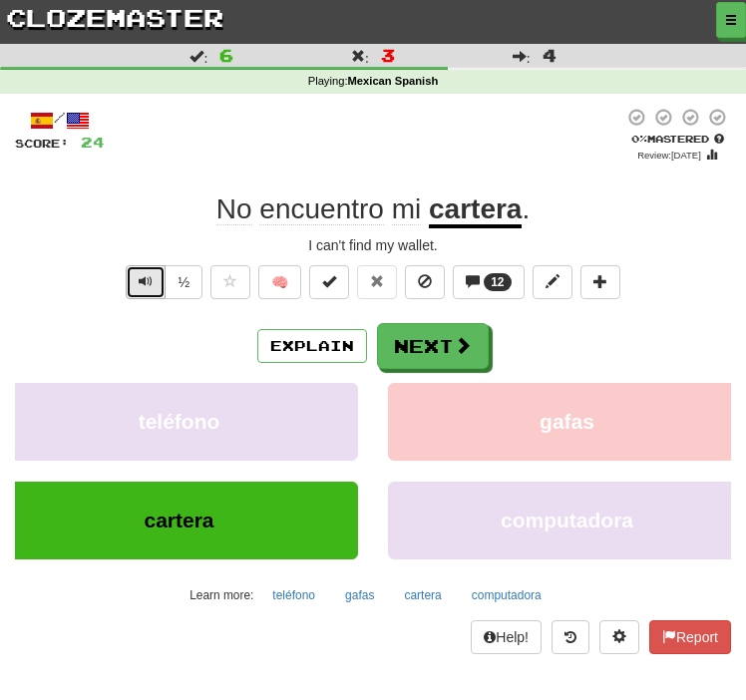
click at [157, 286] on button "Text-to-speech controls" at bounding box center [146, 282] width 40 height 34
click at [143, 283] on span "Text-to-speech controls" at bounding box center [146, 281] width 14 height 14
click at [175, 290] on button "½" at bounding box center [183, 282] width 38 height 34
click at [243, 283] on button at bounding box center [230, 282] width 40 height 34
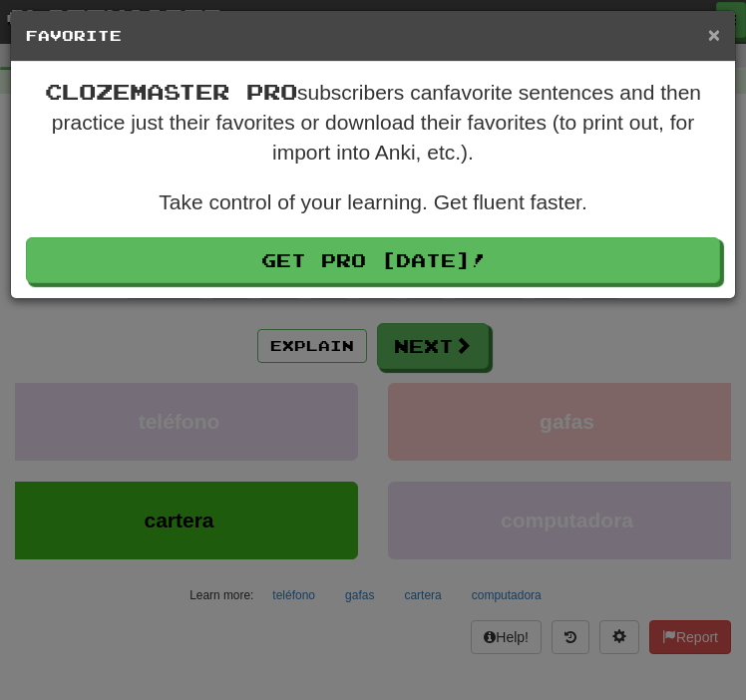
click at [715, 35] on span "×" at bounding box center [714, 34] width 12 height 23
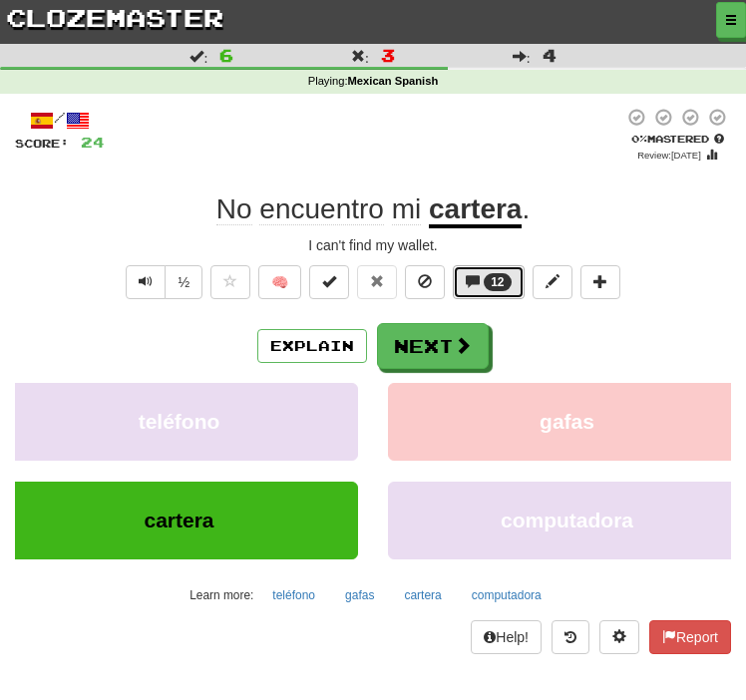
click at [476, 284] on span at bounding box center [472, 281] width 14 height 14
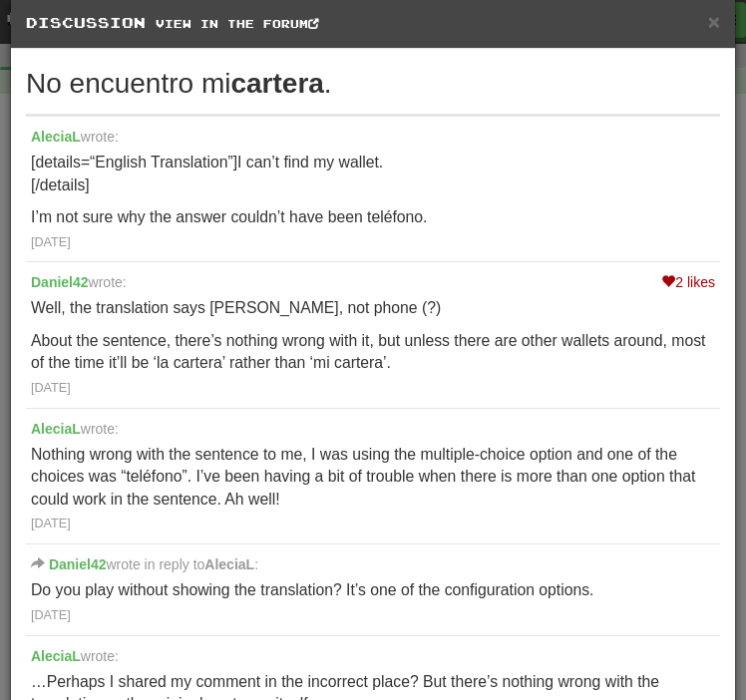
scroll to position [0, 0]
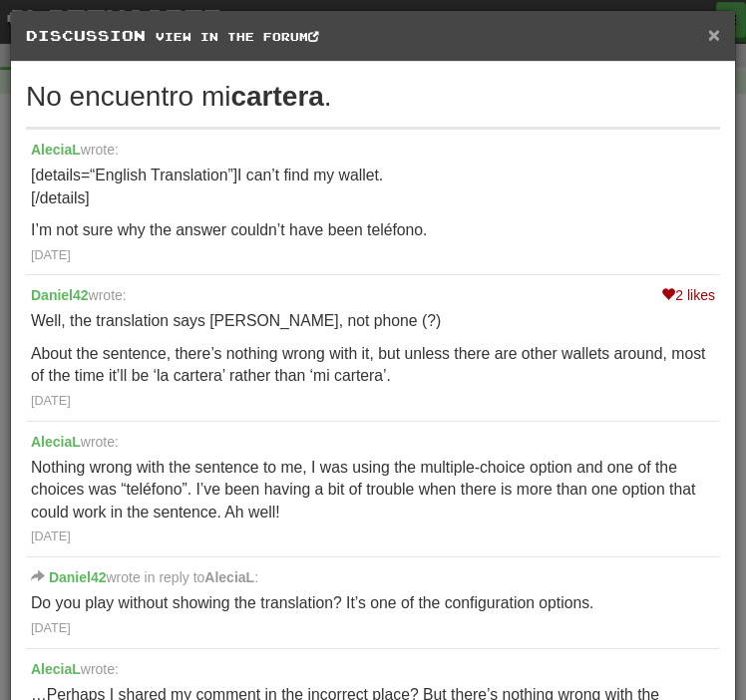
click at [716, 27] on span "×" at bounding box center [714, 34] width 12 height 23
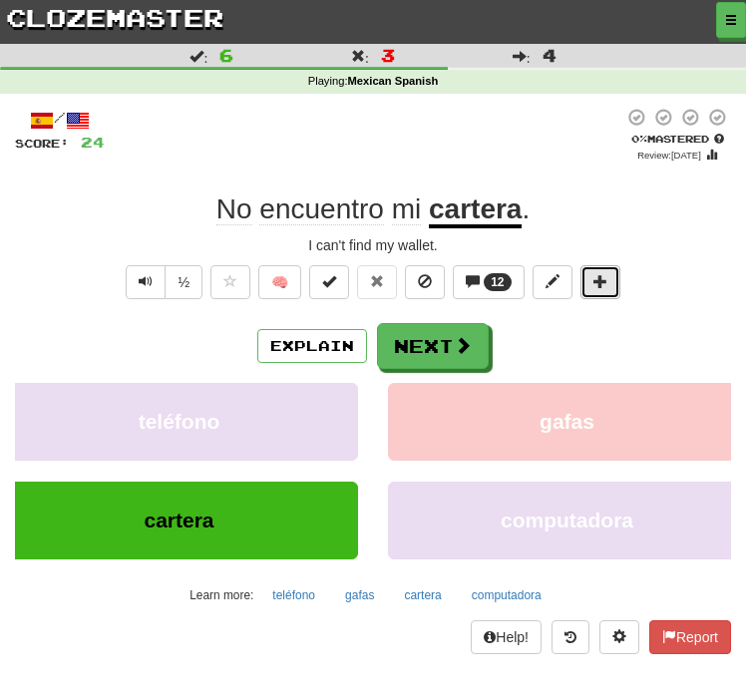
click at [586, 275] on button at bounding box center [600, 282] width 40 height 34
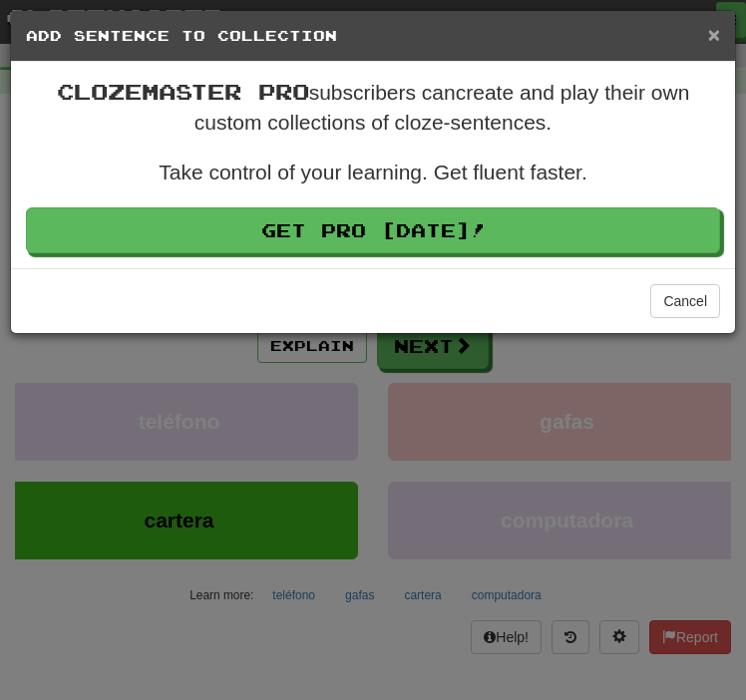
click at [716, 34] on span "×" at bounding box center [714, 34] width 12 height 23
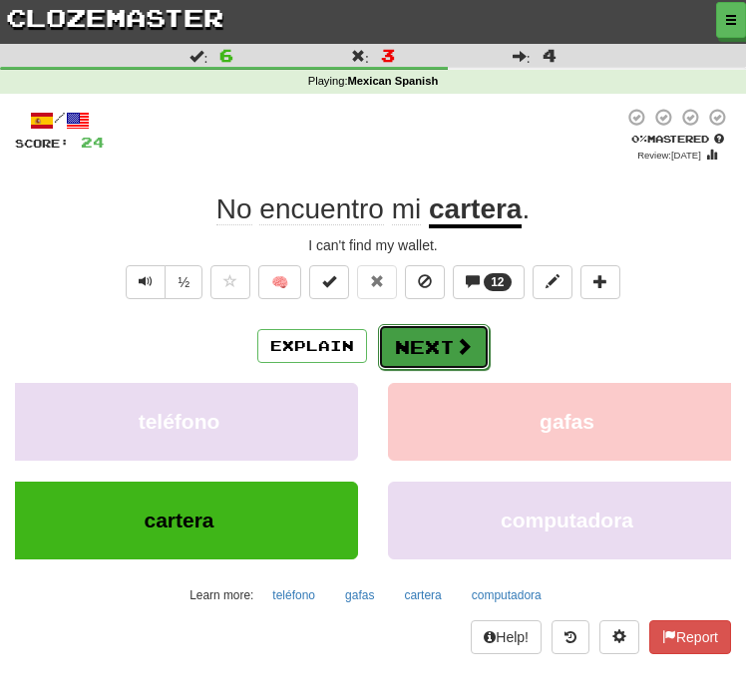
click at [448, 350] on button "Next" at bounding box center [434, 347] width 112 height 46
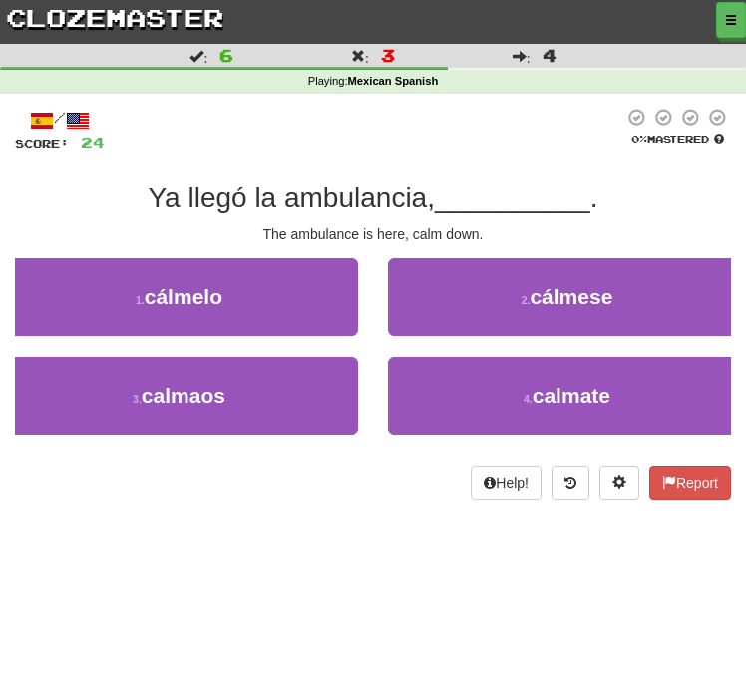
click at [215, 209] on span "Ya llegó la ambulancia," at bounding box center [292, 197] width 286 height 31
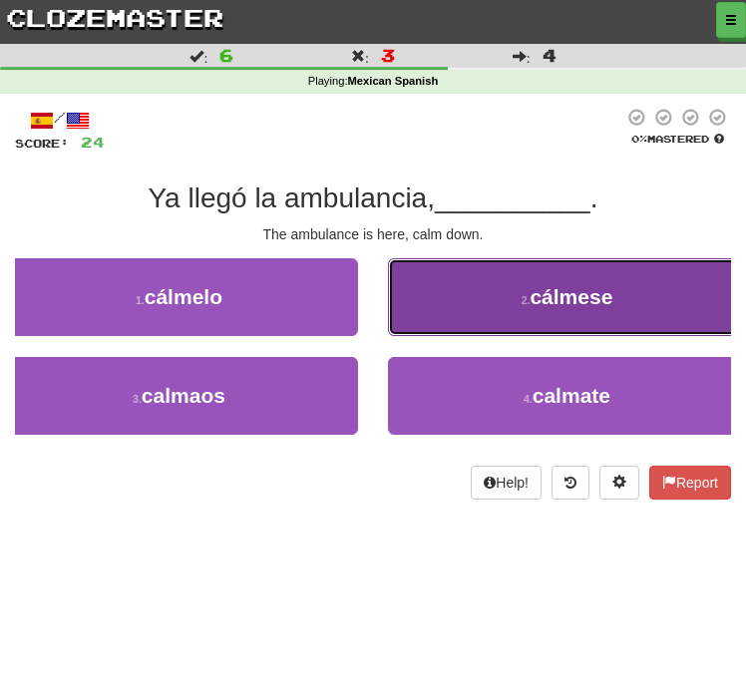
click at [493, 300] on button "2 . cálmese" at bounding box center [567, 297] width 358 height 78
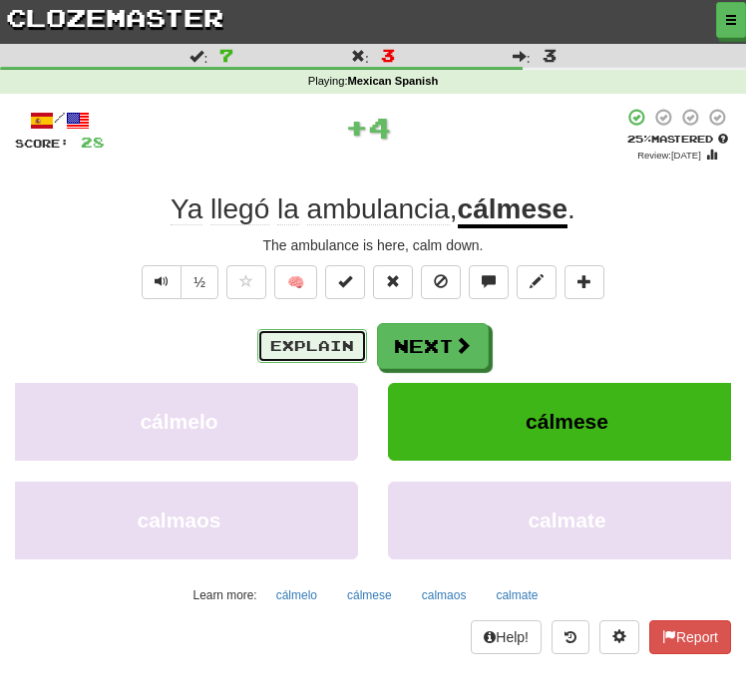
click at [334, 347] on button "Explain" at bounding box center [312, 346] width 110 height 34
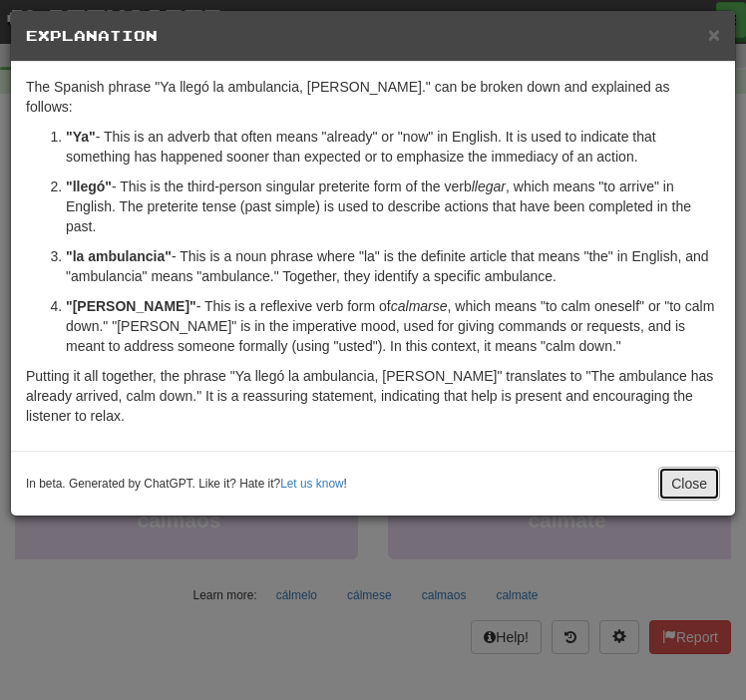
click at [717, 466] on button "Close" at bounding box center [689, 483] width 62 height 34
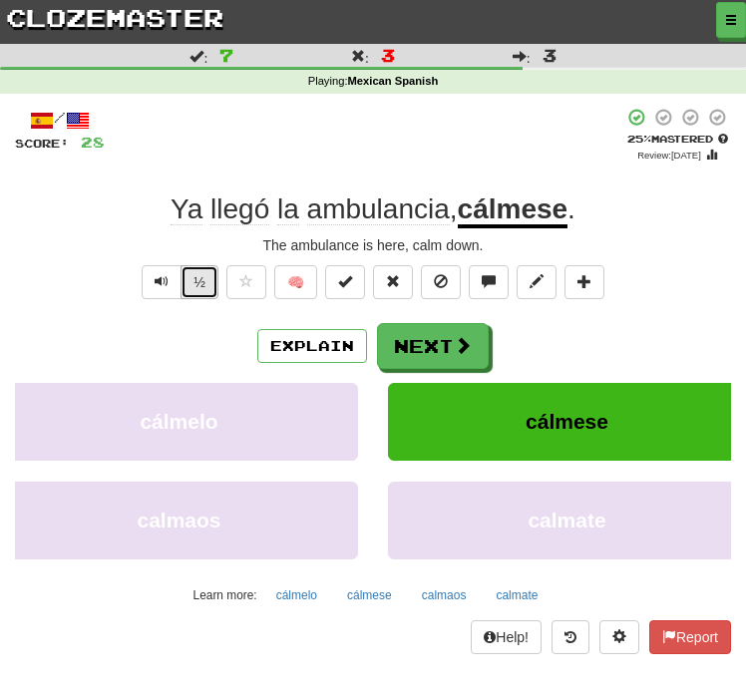
click at [208, 294] on button "½" at bounding box center [199, 282] width 38 height 34
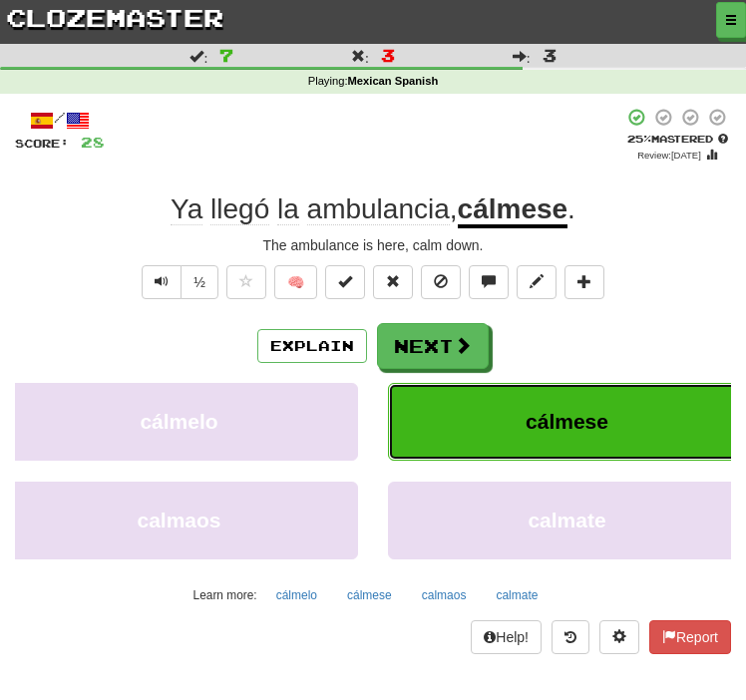
click at [553, 421] on span "cálmese" at bounding box center [566, 421] width 83 height 23
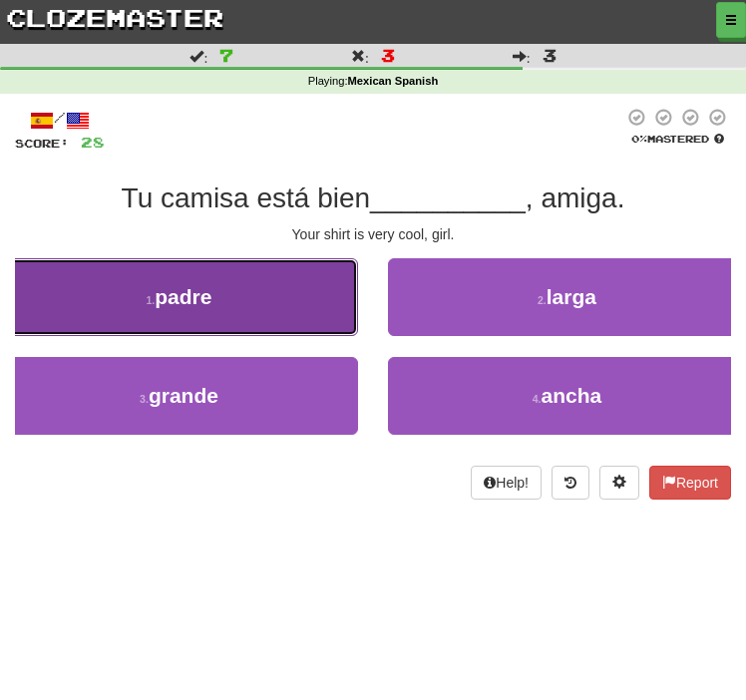
click at [264, 309] on button "1 . padre" at bounding box center [179, 297] width 358 height 78
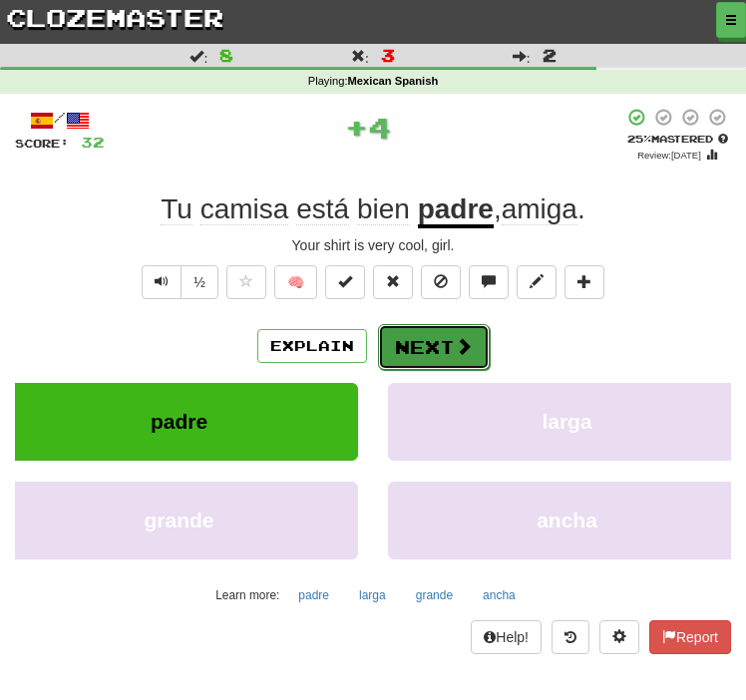
click at [418, 355] on button "Next" at bounding box center [434, 347] width 112 height 46
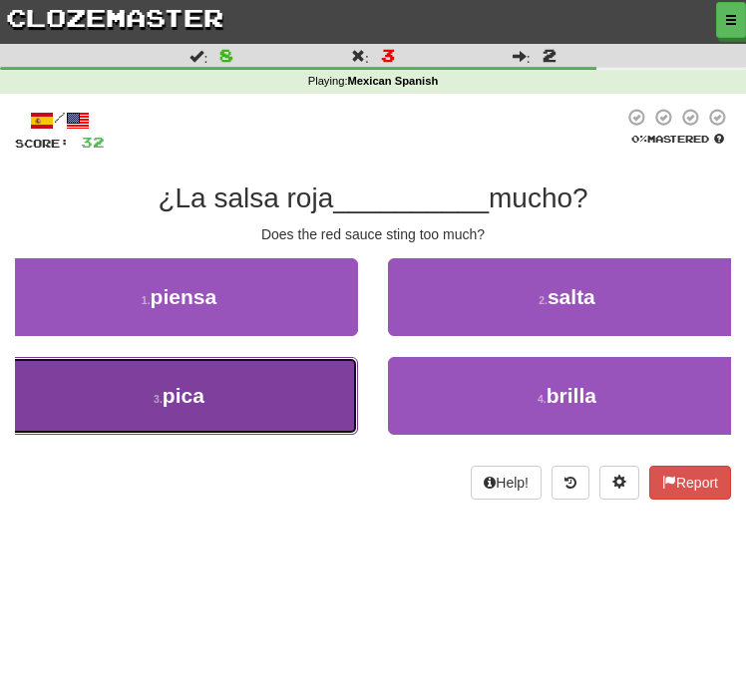
click at [261, 410] on button "3 . pica" at bounding box center [179, 396] width 358 height 78
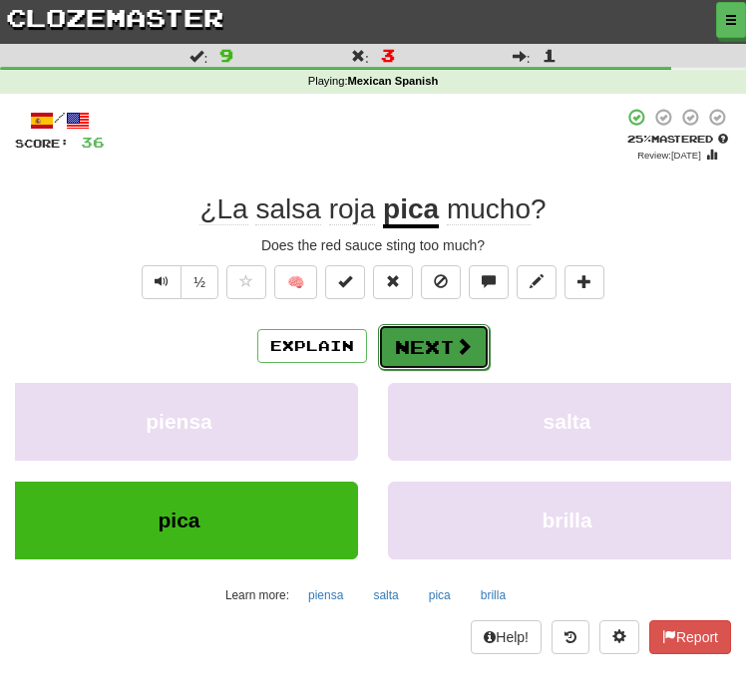
click at [418, 348] on button "Next" at bounding box center [434, 347] width 112 height 46
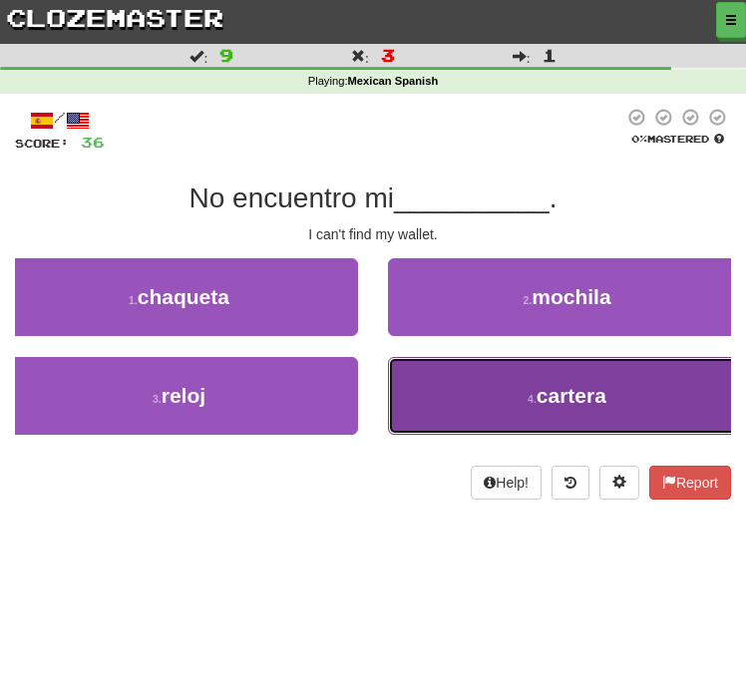
click at [456, 406] on button "4 . cartera" at bounding box center [567, 396] width 358 height 78
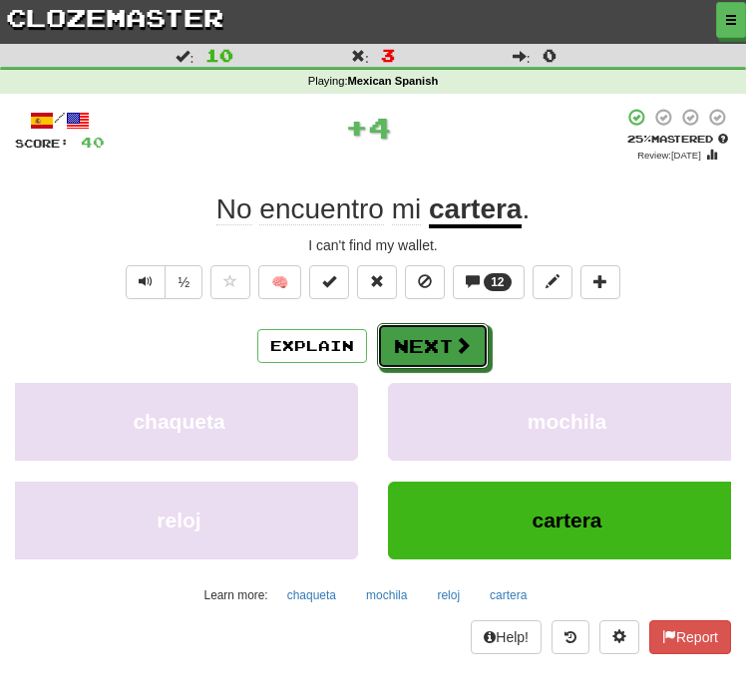
click at [428, 338] on button "Next" at bounding box center [433, 346] width 112 height 46
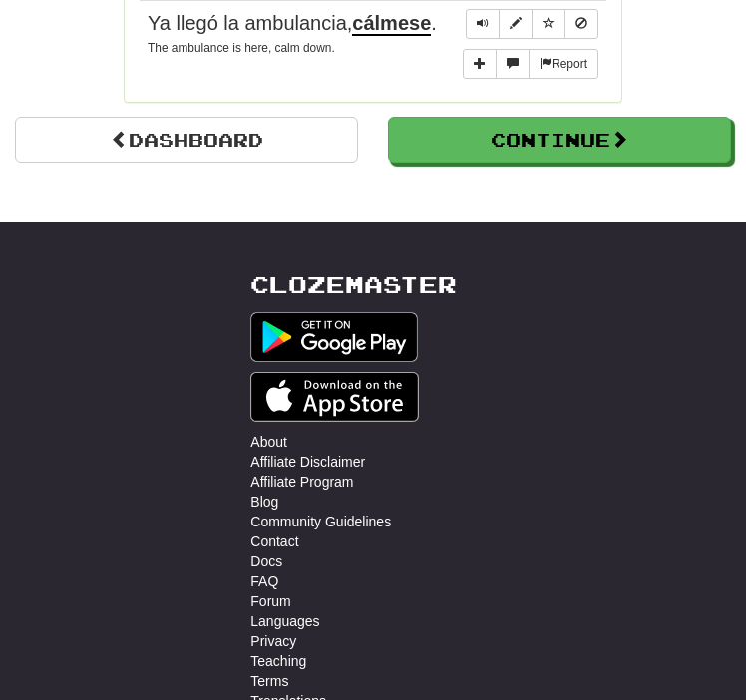
scroll to position [1994, 0]
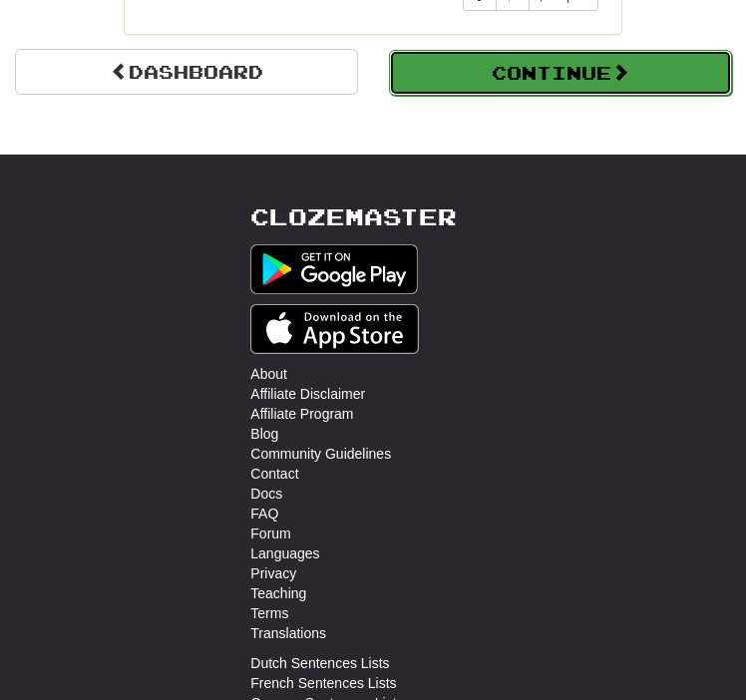
click at [644, 96] on button "Continue" at bounding box center [560, 73] width 343 height 46
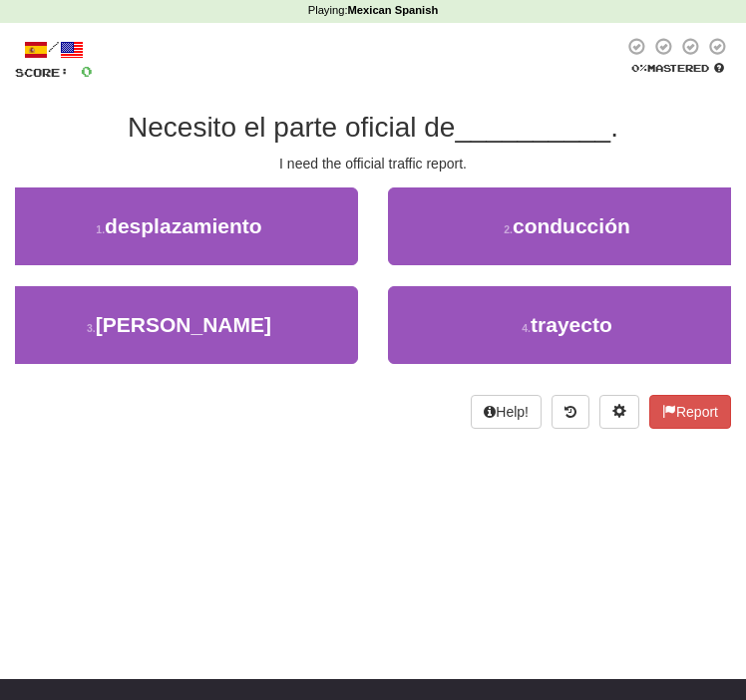
scroll to position [0, 0]
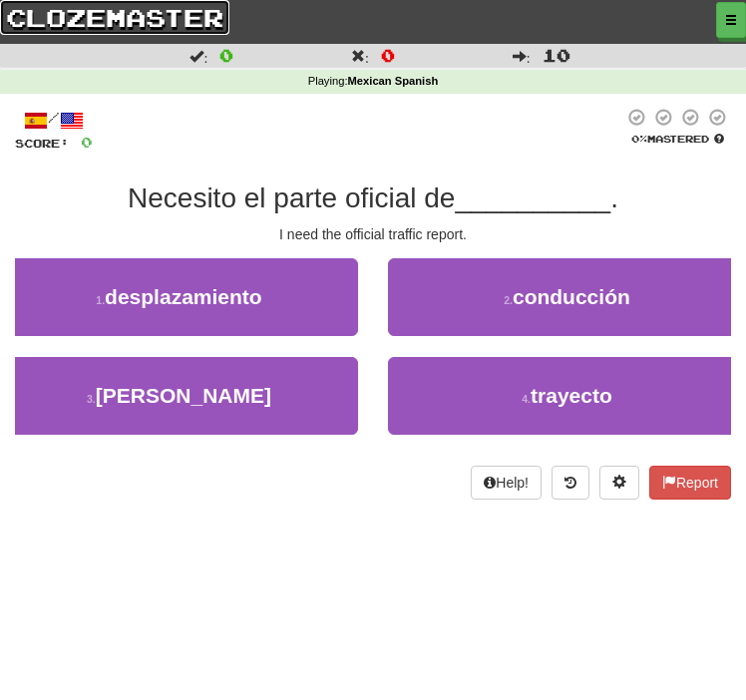
click at [169, 19] on link "clozemaster" at bounding box center [114, 17] width 229 height 35
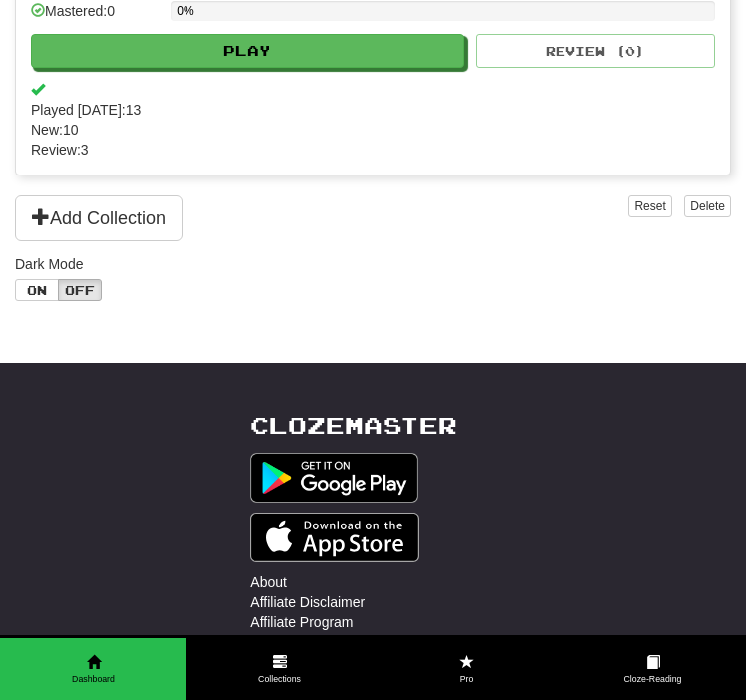
scroll to position [515, 0]
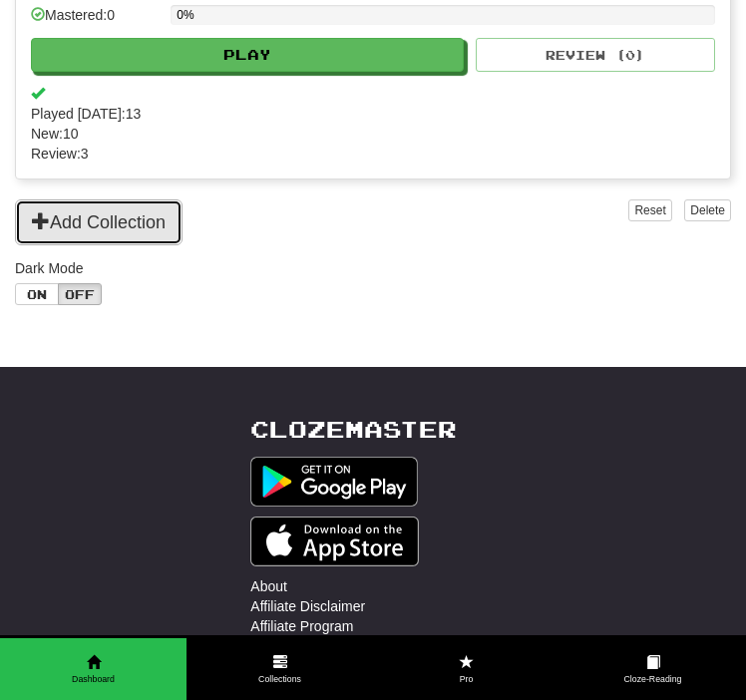
click at [142, 216] on button "Add Collection" at bounding box center [98, 222] width 167 height 46
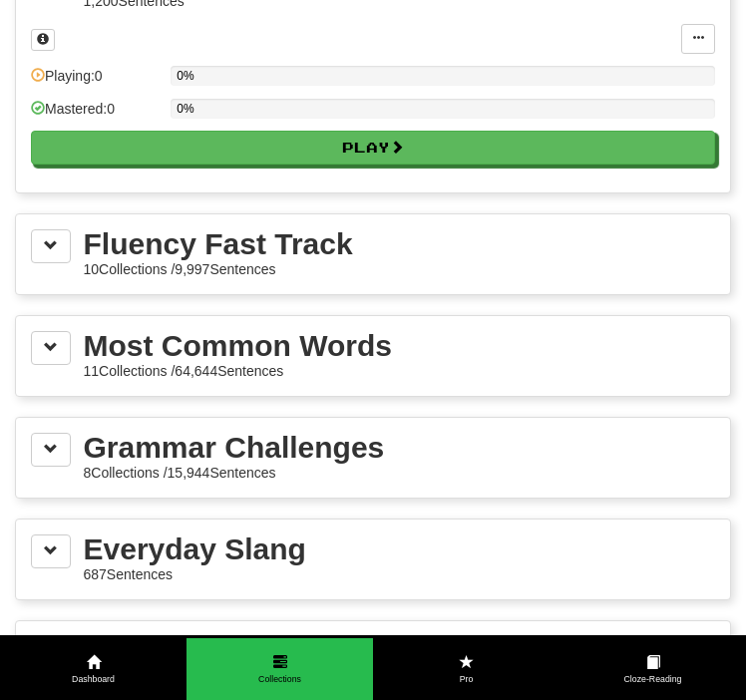
scroll to position [206, 0]
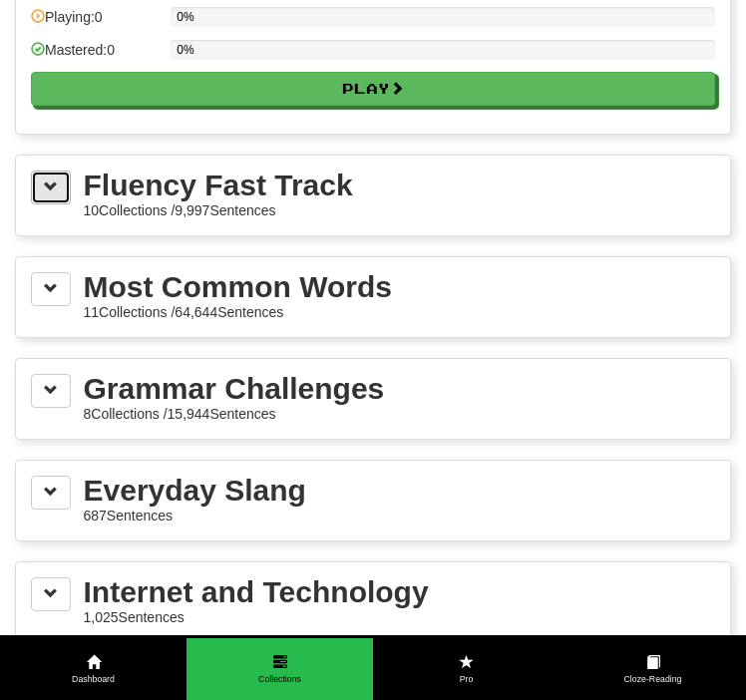
click at [57, 200] on button at bounding box center [51, 187] width 40 height 34
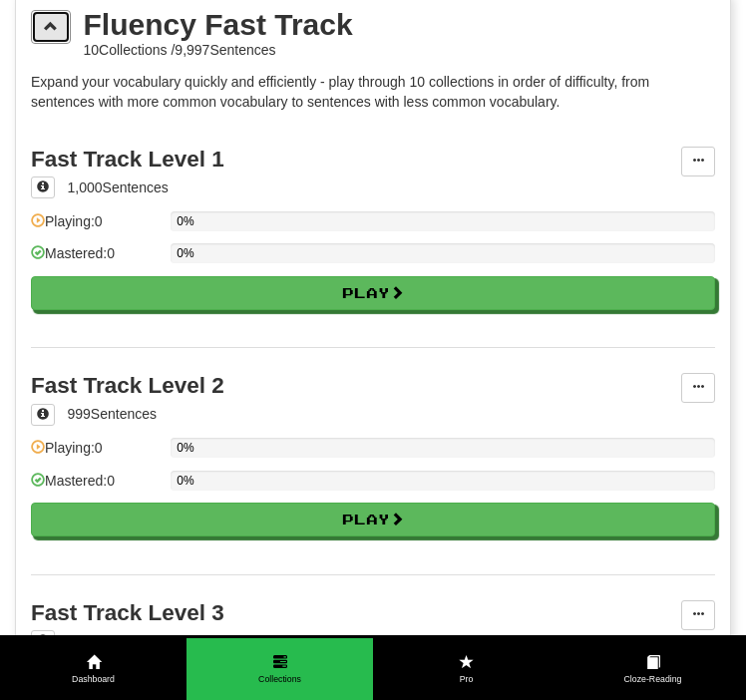
scroll to position [370, 0]
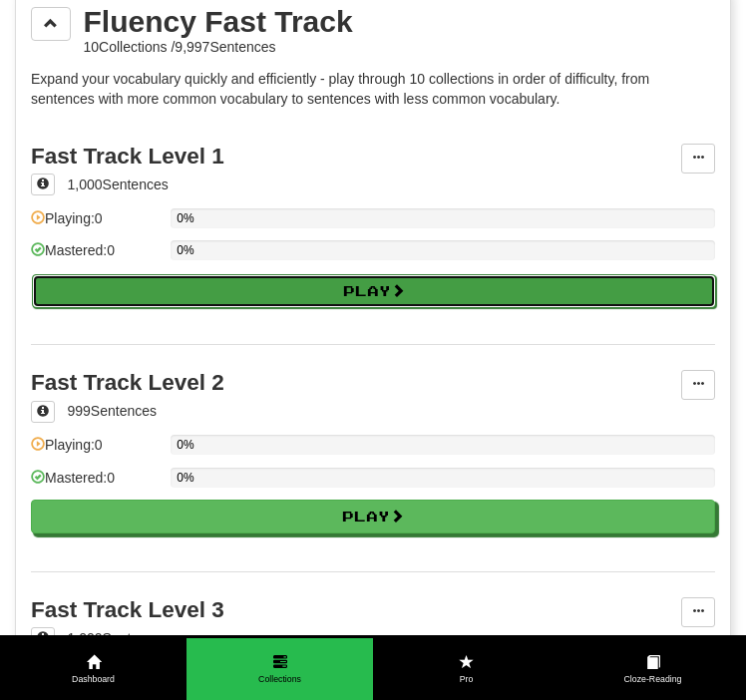
click at [165, 302] on button "Play" at bounding box center [374, 291] width 684 height 34
select select "**"
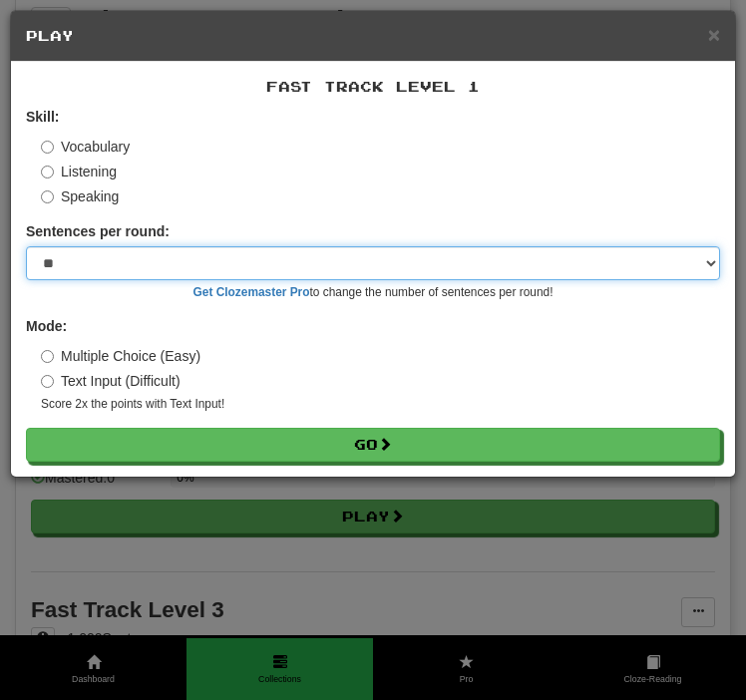
click at [194, 265] on select "* ** ** ** ** ** *** ********" at bounding box center [373, 263] width 694 height 34
click at [26, 246] on select "* ** ** ** ** ** *** ********" at bounding box center [373, 263] width 694 height 34
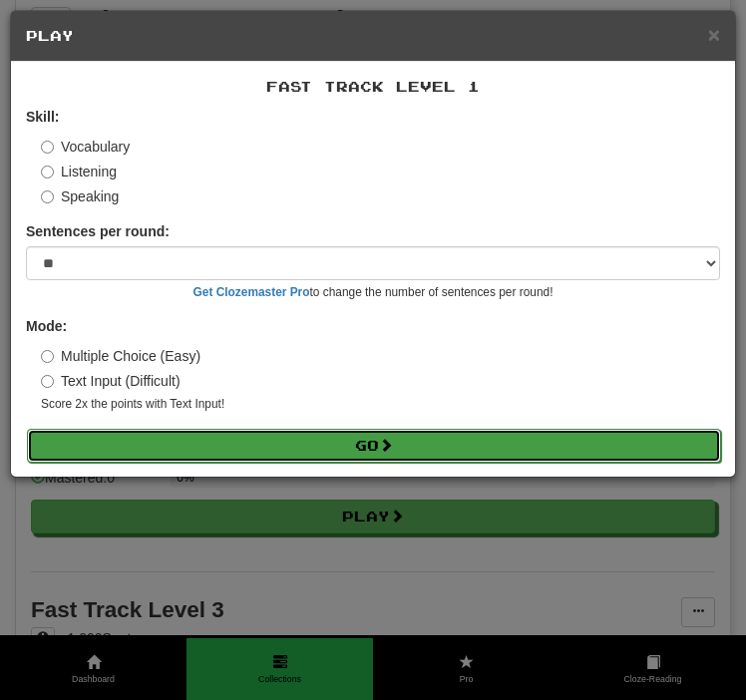
click at [173, 444] on button "Go" at bounding box center [374, 446] width 694 height 34
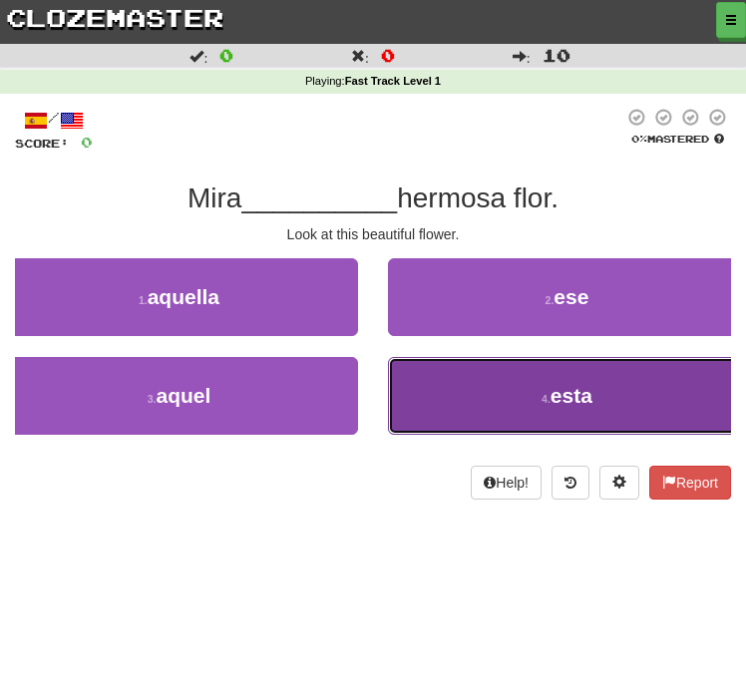
click at [421, 397] on button "4 . esta" at bounding box center [567, 396] width 358 height 78
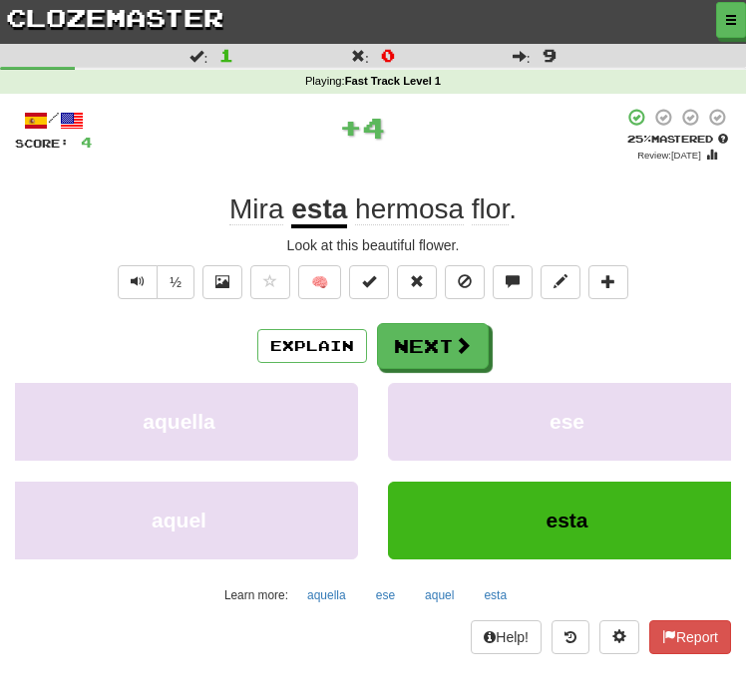
click at [315, 216] on u "esta" at bounding box center [319, 210] width 56 height 35
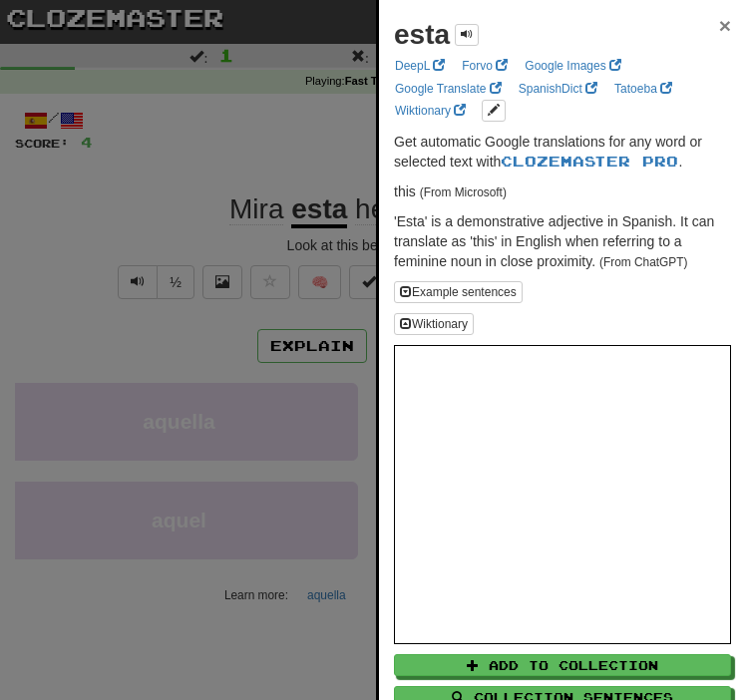
click at [722, 29] on span "×" at bounding box center [725, 25] width 12 height 23
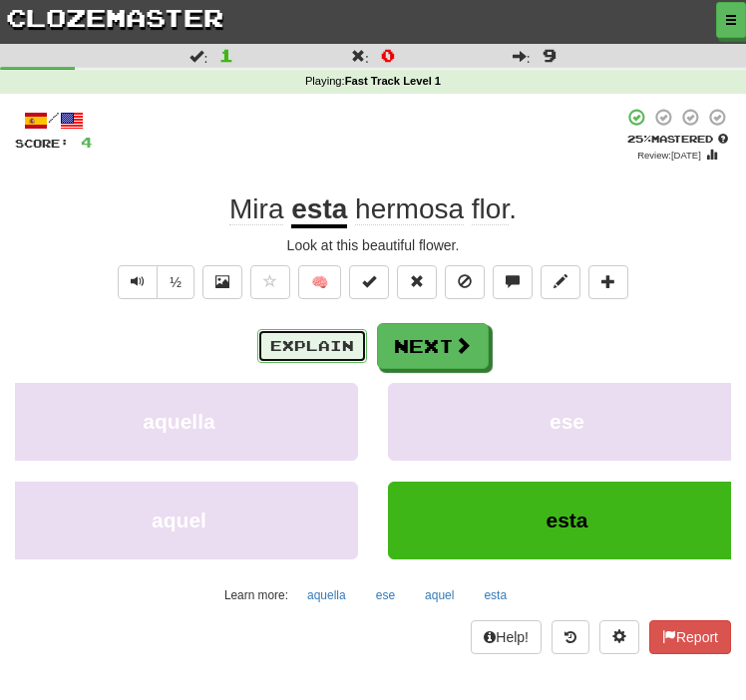
click at [330, 341] on button "Explain" at bounding box center [312, 346] width 110 height 34
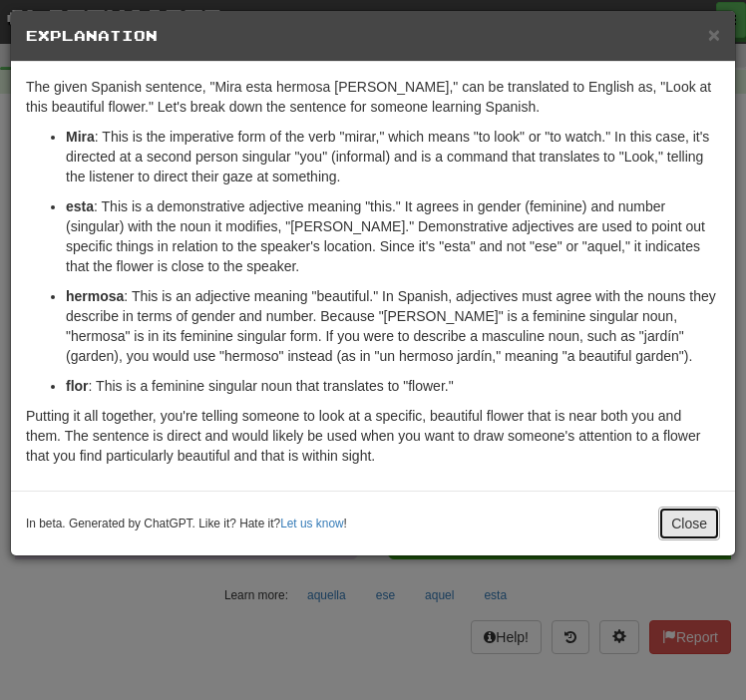
click at [688, 532] on button "Close" at bounding box center [689, 523] width 62 height 34
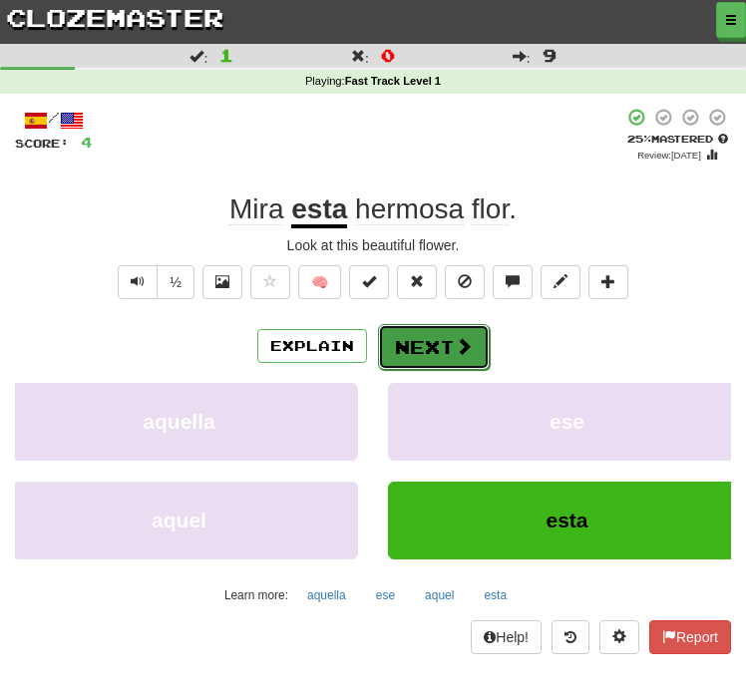
click at [445, 345] on button "Next" at bounding box center [434, 347] width 112 height 46
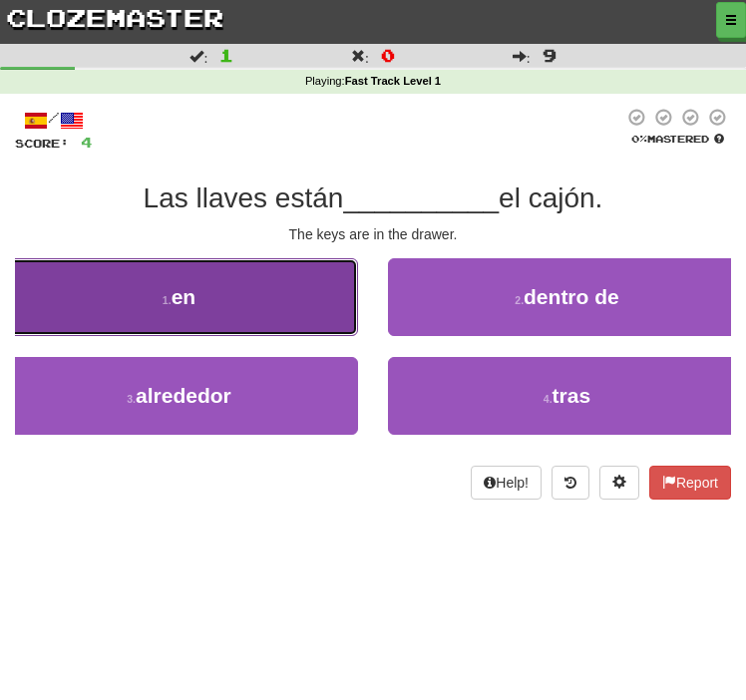
click at [252, 303] on button "1 . en" at bounding box center [179, 297] width 358 height 78
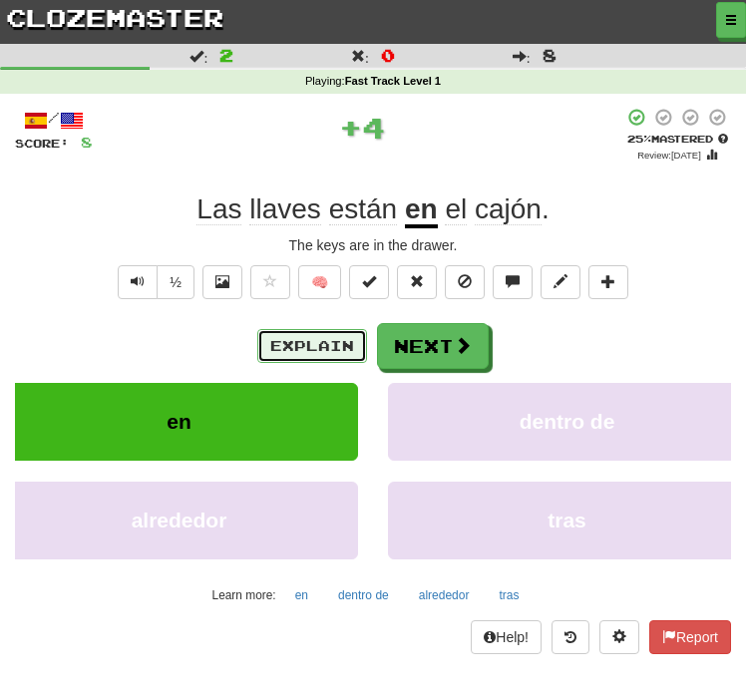
click at [288, 343] on button "Explain" at bounding box center [312, 346] width 110 height 34
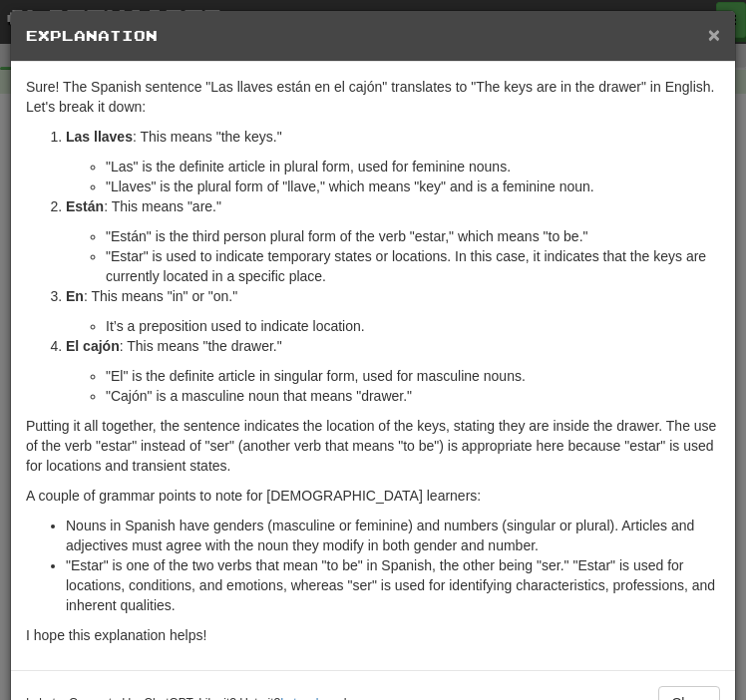
click at [711, 34] on span "×" at bounding box center [714, 34] width 12 height 23
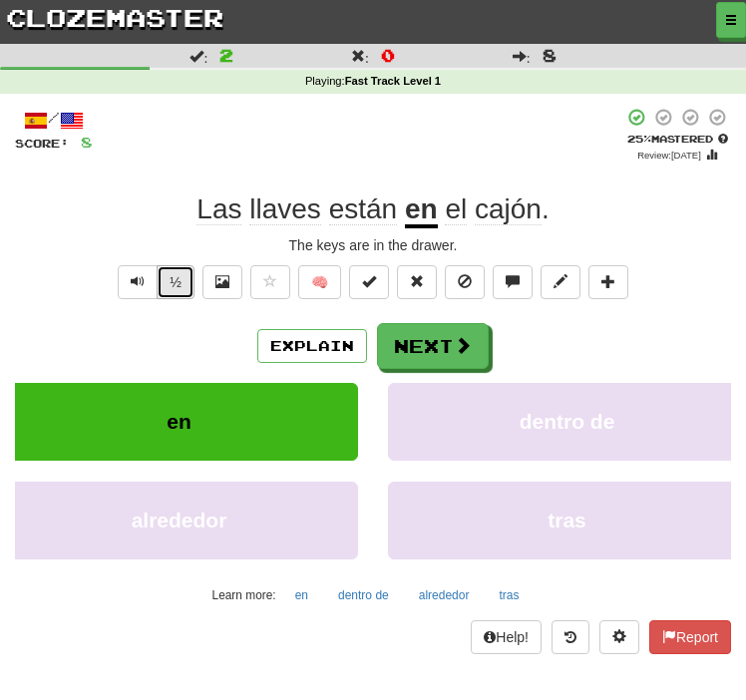
click at [169, 284] on button "½" at bounding box center [175, 282] width 38 height 34
click at [144, 280] on span "Text-to-speech controls" at bounding box center [138, 281] width 14 height 14
click at [135, 283] on span "Text-to-speech controls" at bounding box center [138, 281] width 14 height 14
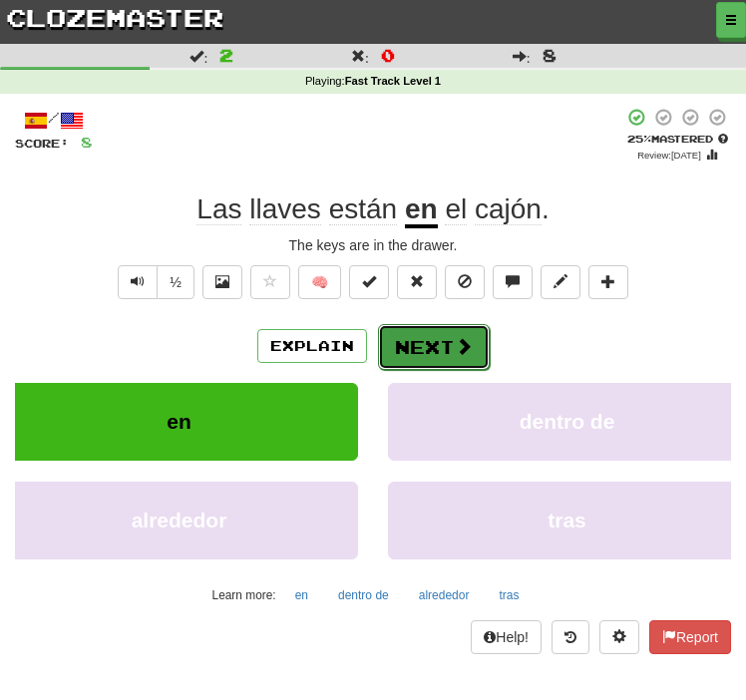
click at [448, 358] on button "Next" at bounding box center [434, 347] width 112 height 46
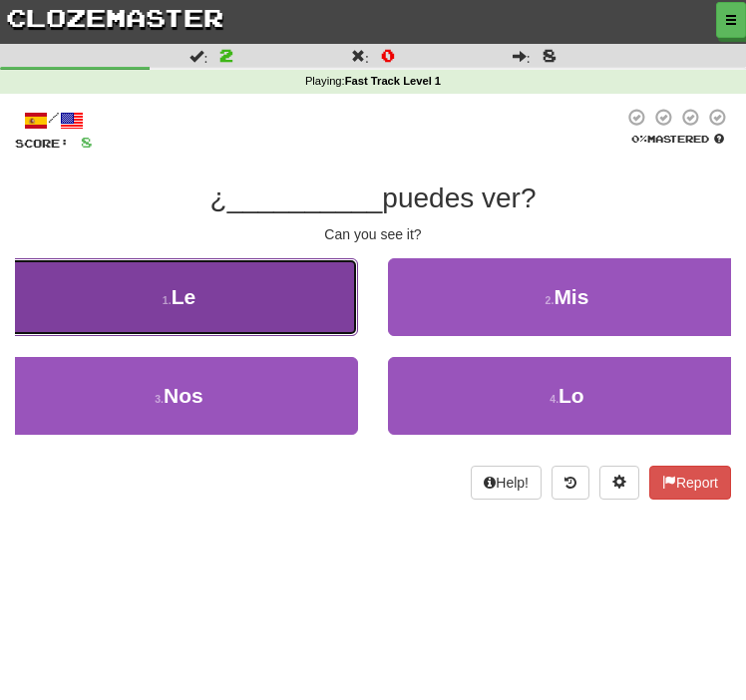
click at [333, 333] on button "1 . Le" at bounding box center [179, 297] width 358 height 78
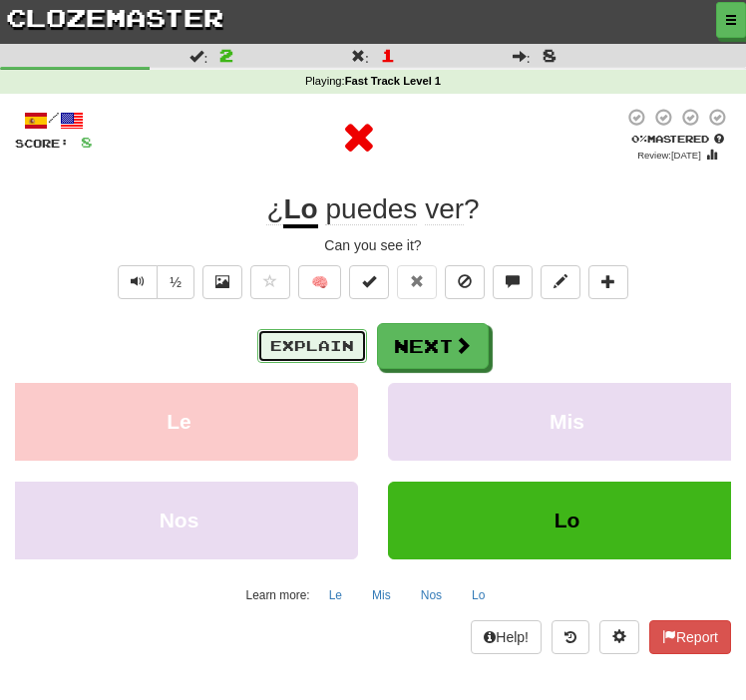
click at [319, 338] on button "Explain" at bounding box center [312, 346] width 110 height 34
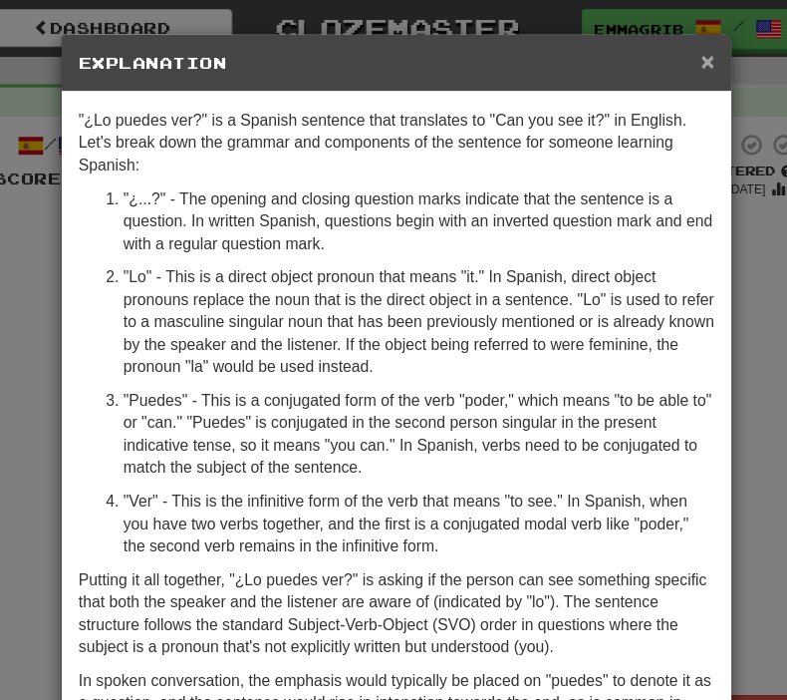
click at [672, 54] on span "×" at bounding box center [671, 54] width 12 height 23
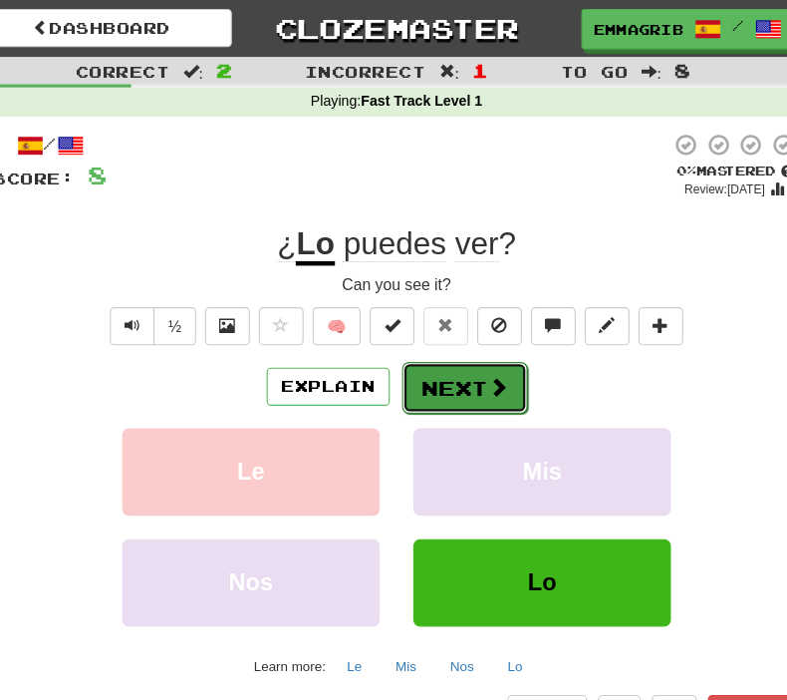
click at [431, 351] on button "Next" at bounding box center [455, 345] width 112 height 46
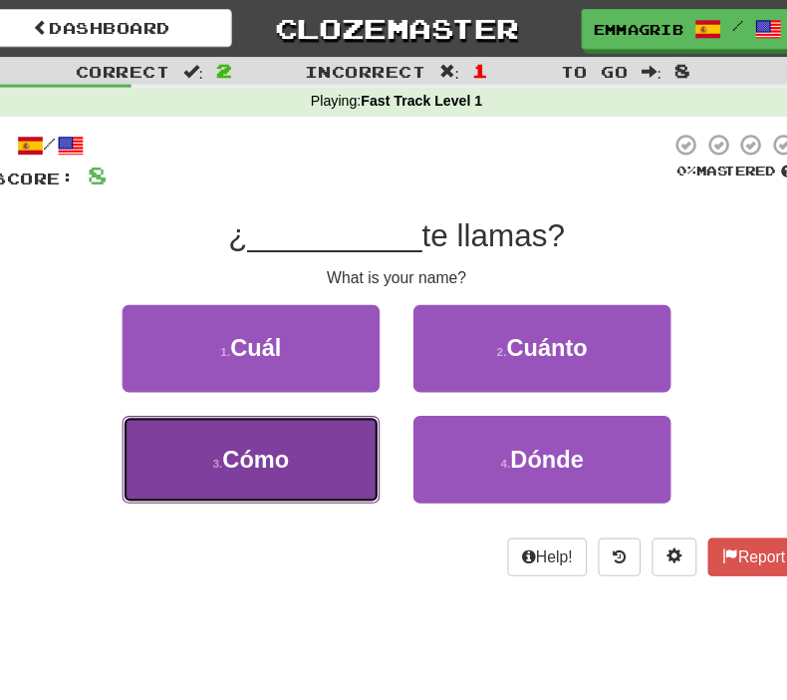
click at [335, 388] on button "3 . Cómo" at bounding box center [263, 409] width 229 height 78
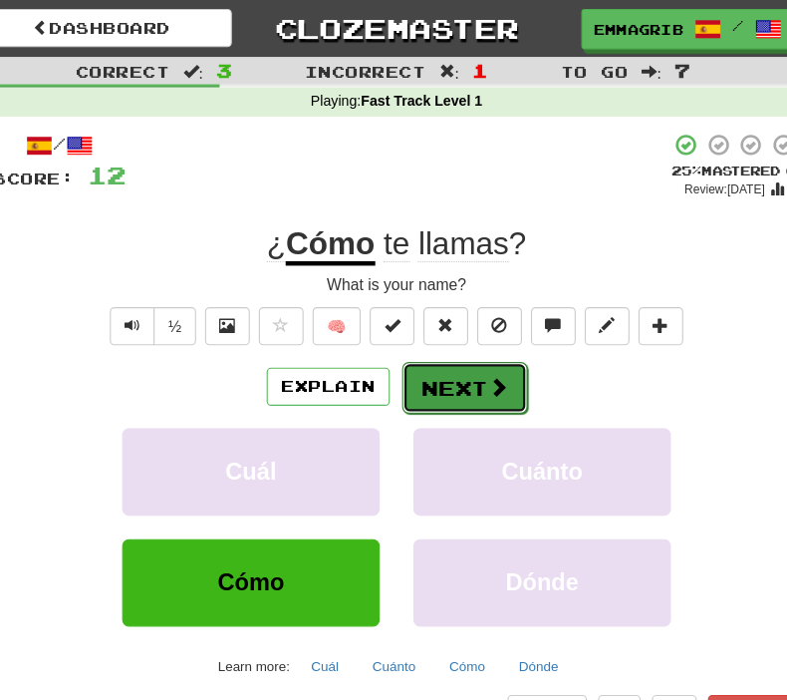
click at [447, 333] on button "Next" at bounding box center [455, 345] width 112 height 46
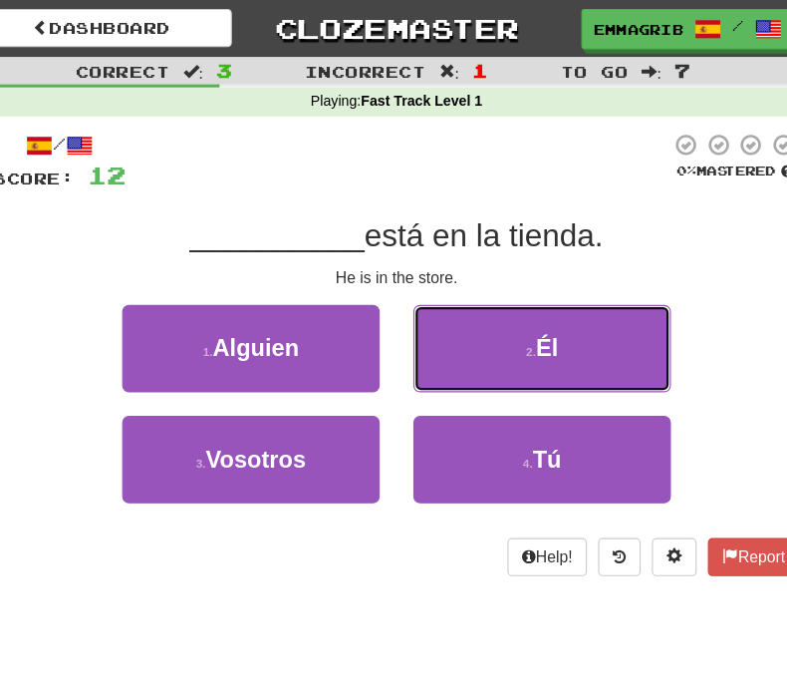
click at [490, 320] on button "2 . Él" at bounding box center [523, 310] width 229 height 78
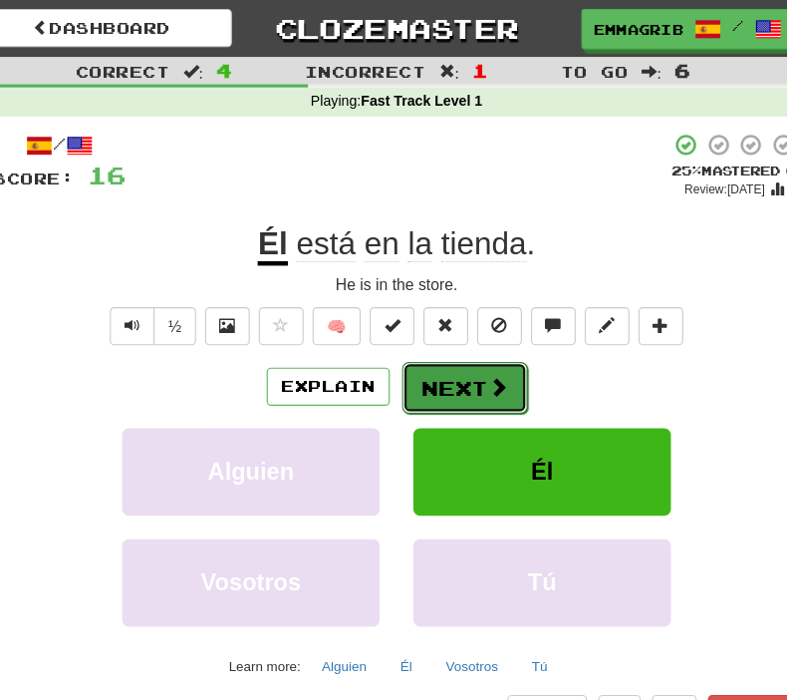
click at [444, 355] on button "Next" at bounding box center [455, 345] width 112 height 46
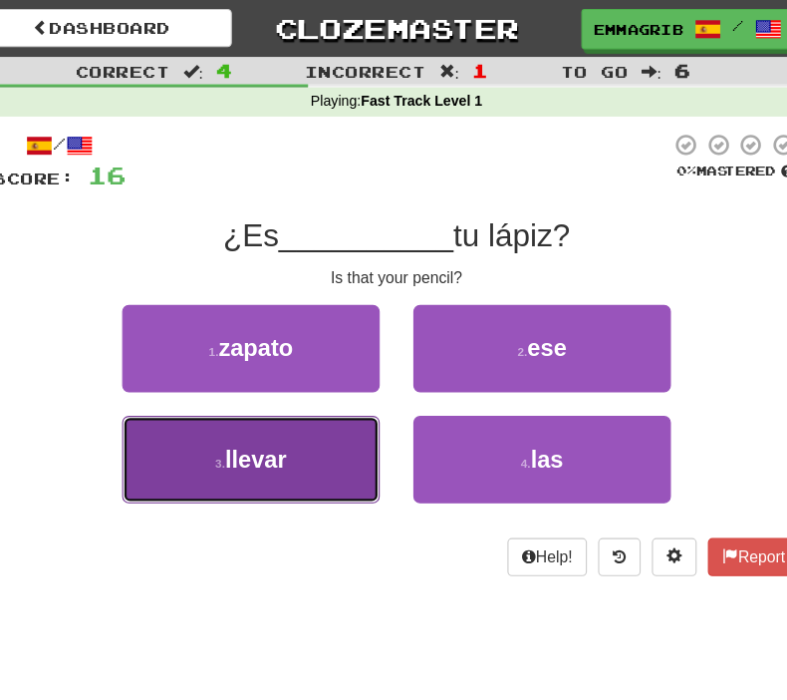
click at [346, 416] on button "3 . llevar" at bounding box center [263, 409] width 229 height 78
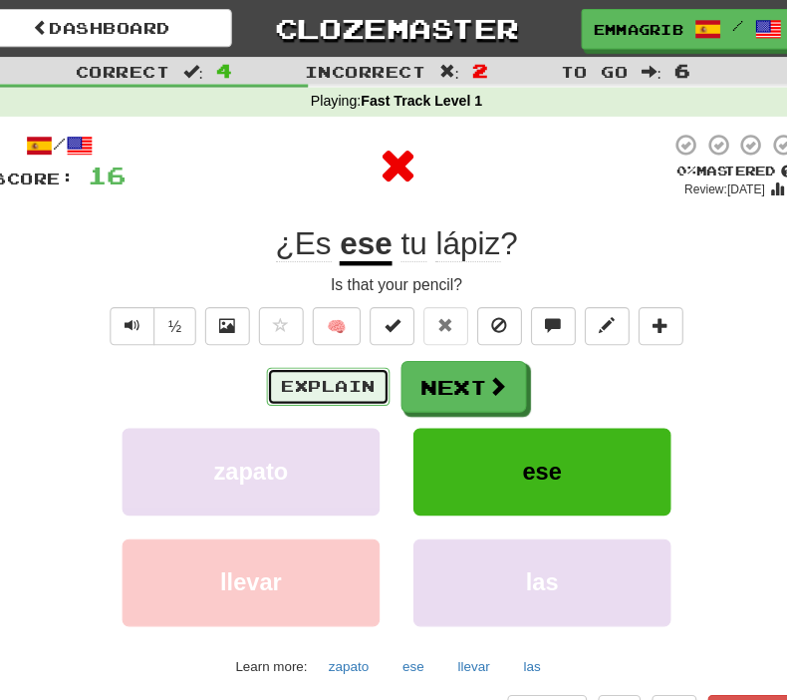
click at [368, 344] on button "Explain" at bounding box center [333, 344] width 110 height 34
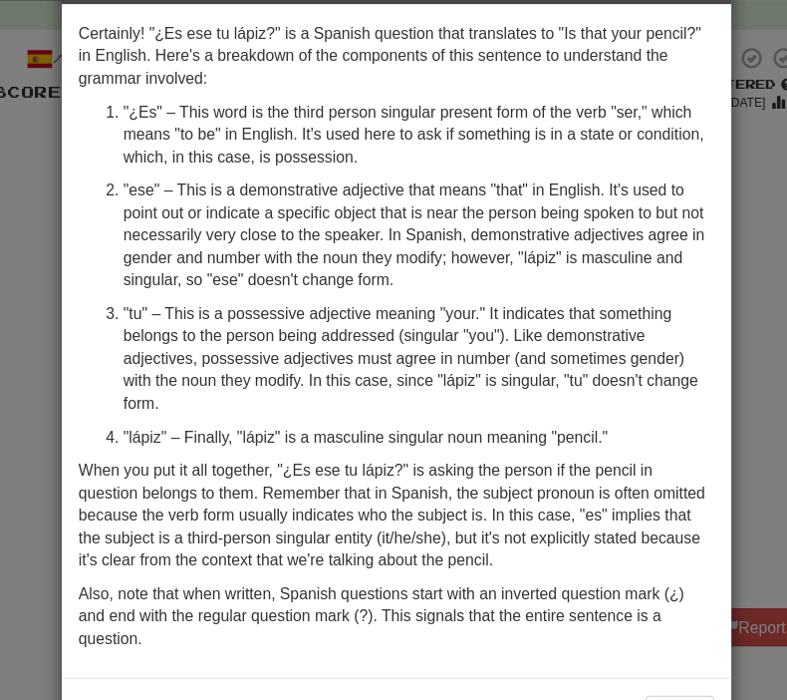
scroll to position [76, 0]
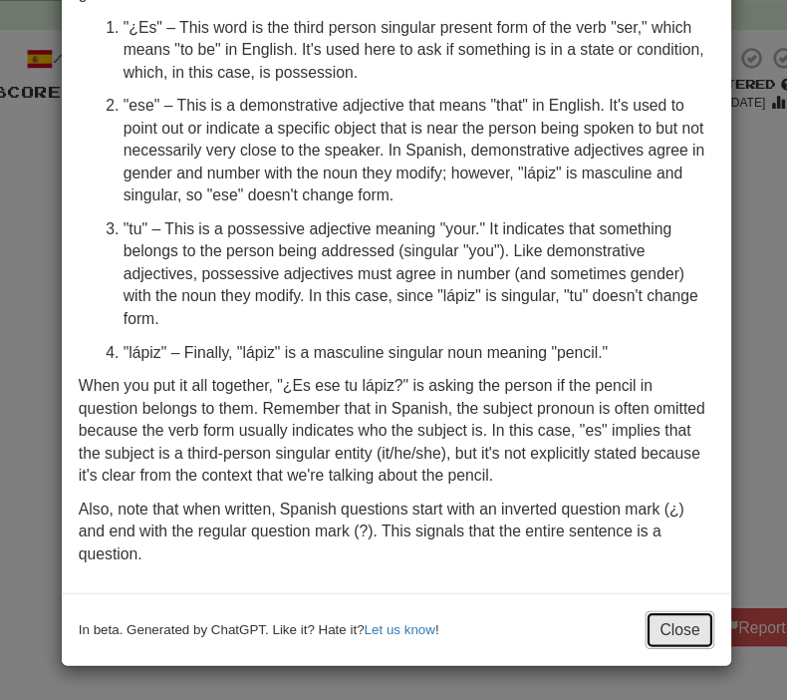
click at [643, 641] on button "Close" at bounding box center [646, 637] width 62 height 34
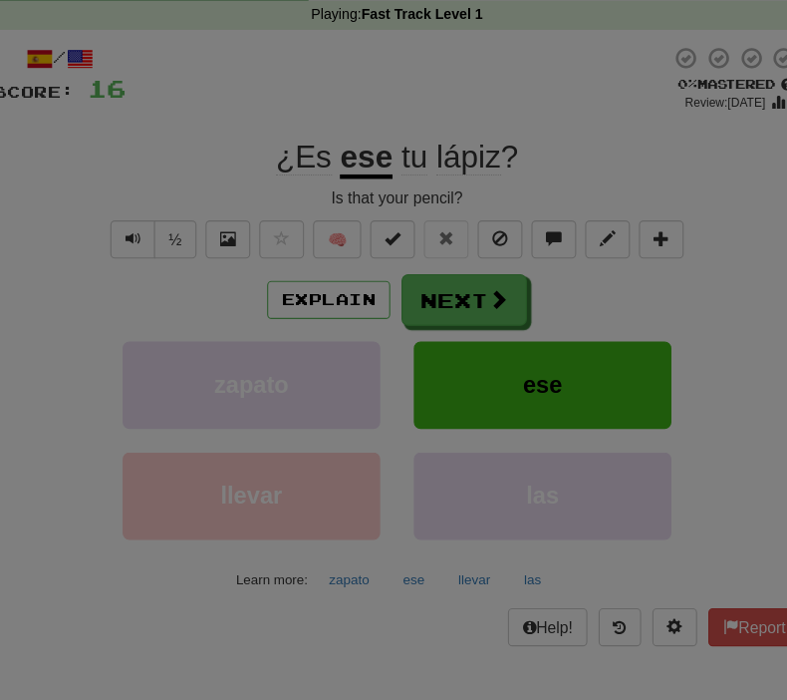
click at [640, 475] on button "Close" at bounding box center [646, 459] width 62 height 34
click at [330, 134] on div at bounding box center [394, 148] width 484 height 61
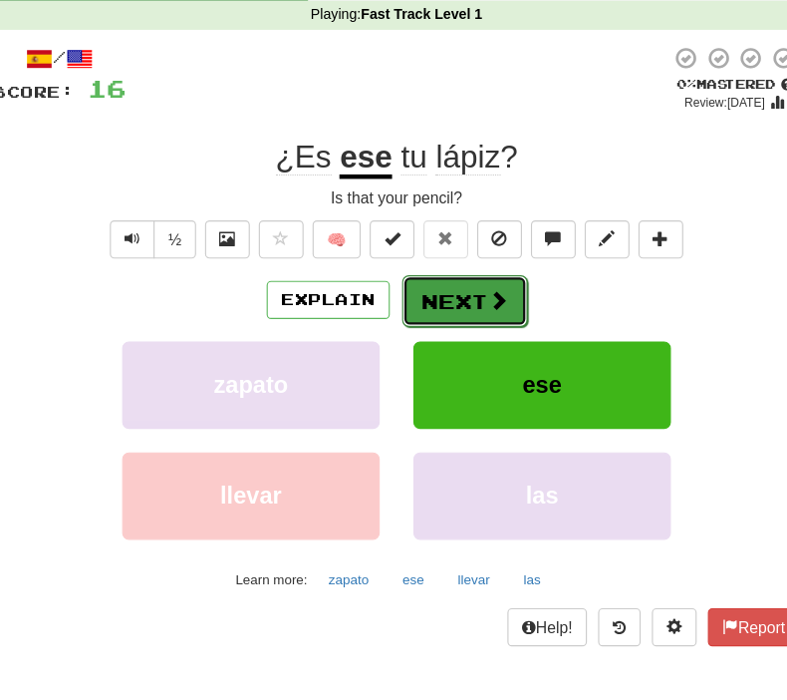
click at [448, 339] on button "Next" at bounding box center [455, 345] width 112 height 46
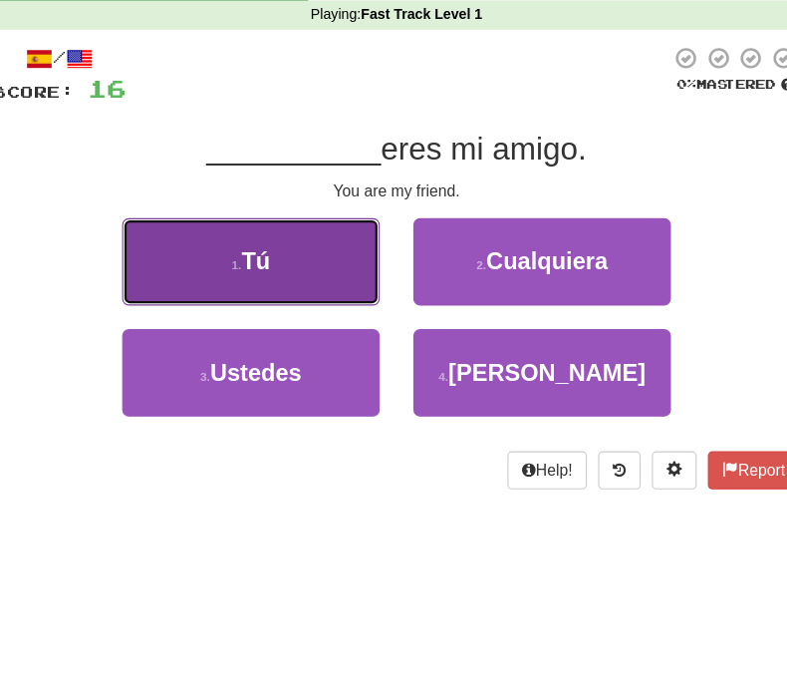
click at [312, 309] on button "1 . Tú" at bounding box center [263, 310] width 229 height 78
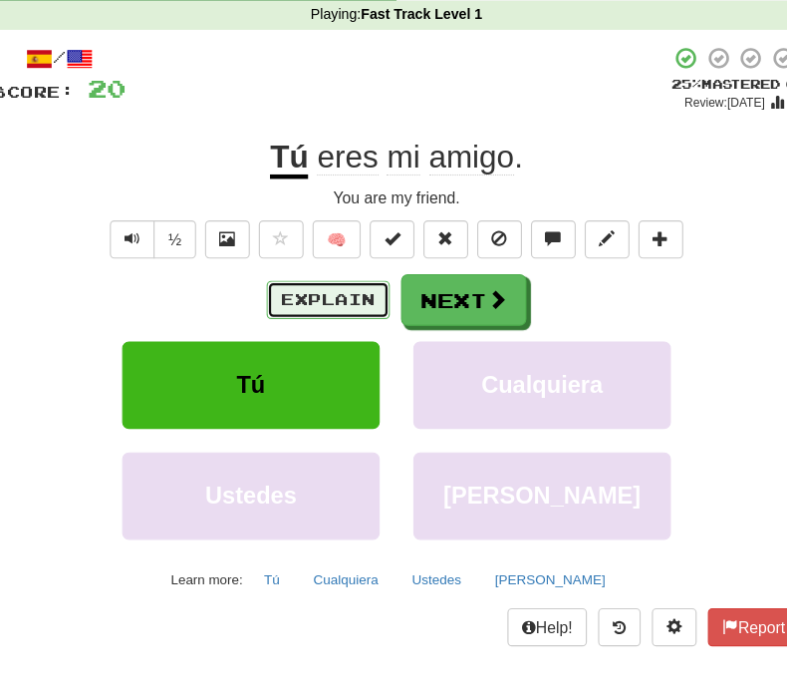
click at [347, 339] on button "Explain" at bounding box center [333, 344] width 110 height 34
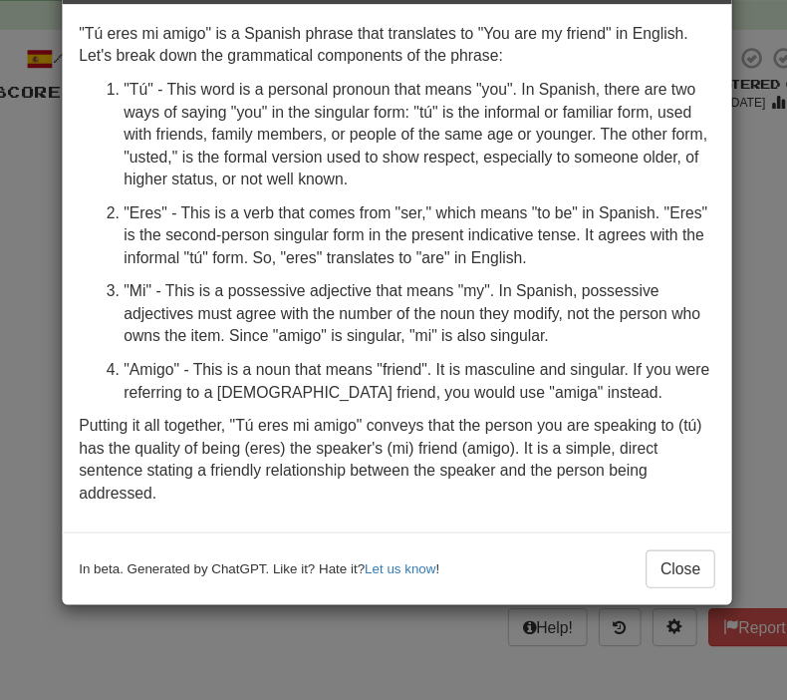
click at [347, 339] on p ""Mi" - This is a possessive adjective that means "my". In Spanish, possessive a…" at bounding box center [413, 356] width 526 height 60
